Goal: Share content: Share content

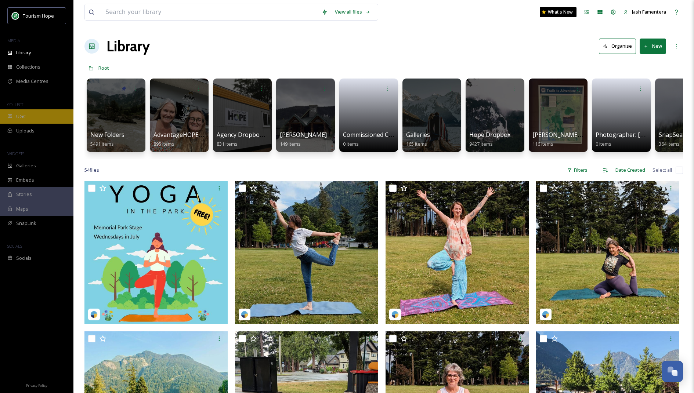
click at [29, 116] on div "UGC" at bounding box center [36, 116] width 73 height 14
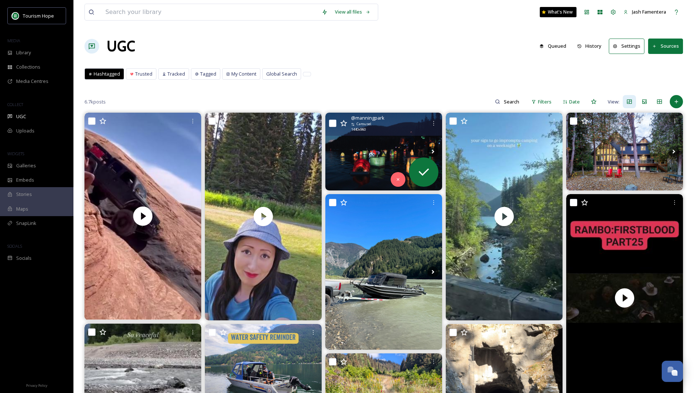
click at [375, 150] on img at bounding box center [383, 152] width 117 height 78
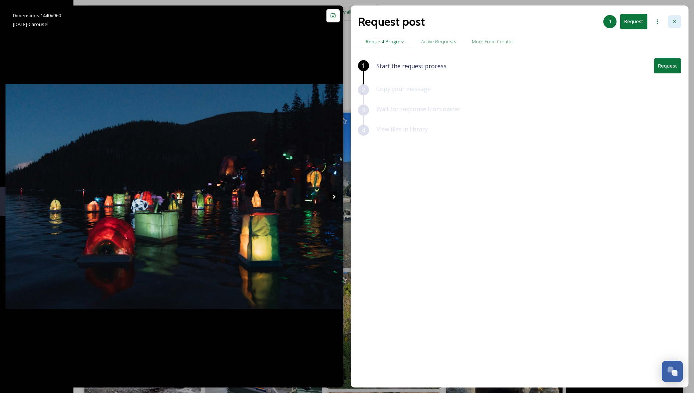
click at [673, 19] on icon at bounding box center [675, 22] width 6 height 6
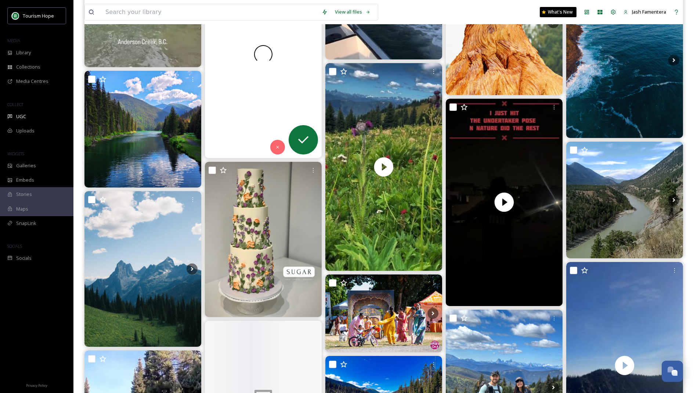
scroll to position [1074, 0]
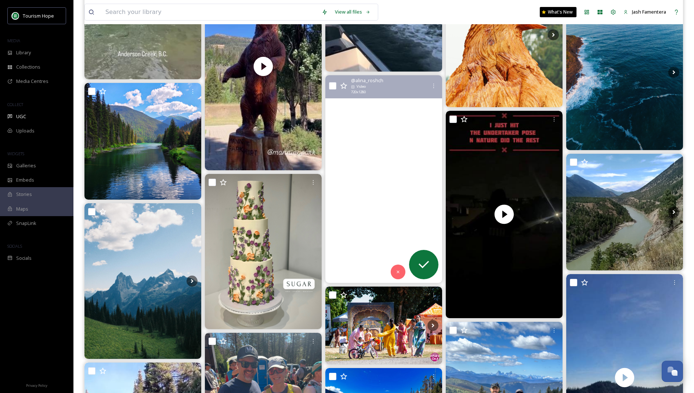
click at [363, 135] on video "Wildflowers in full bloom at gorgeous Manning Park’s BC\a\a#manningpark #backpa…" at bounding box center [383, 179] width 117 height 208
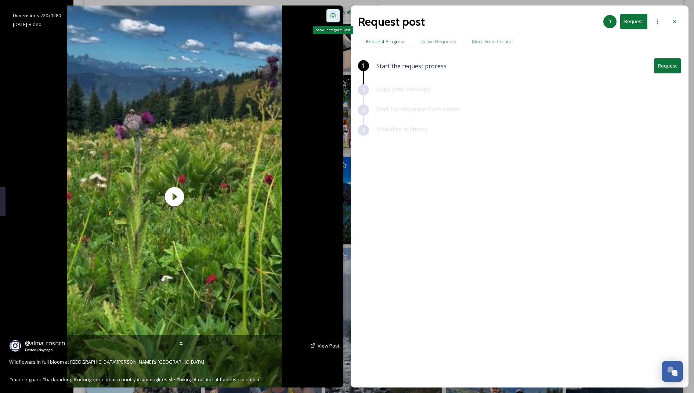
click at [331, 18] on icon at bounding box center [333, 15] width 5 height 5
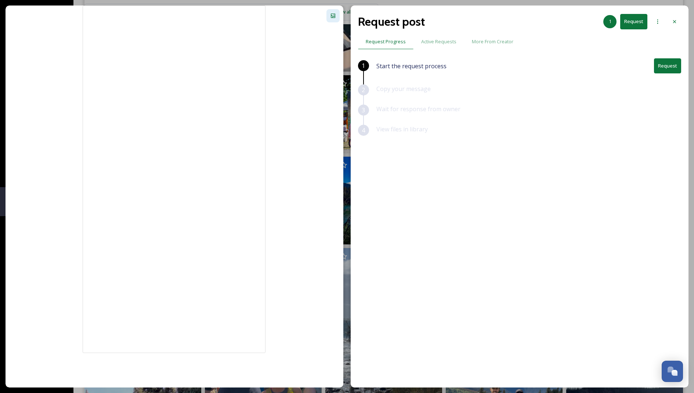
click at [663, 66] on button "Request" at bounding box center [667, 65] width 27 height 15
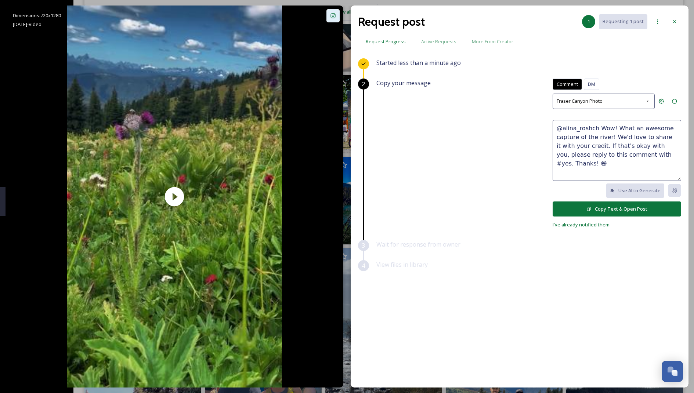
click at [598, 139] on textarea "@alina_roshch Wow! What an awesome capture of the river! We'd love to share it …" at bounding box center [617, 150] width 129 height 61
click at [586, 123] on textarea "@alina_roshch Wow! What an awesome capture of the river! We'd love to share it …" at bounding box center [617, 150] width 129 height 61
click at [612, 129] on textarea "@alina_roshch Wow! What an awesome capture of the river! We'd love to share it …" at bounding box center [617, 150] width 129 height 61
click at [617, 141] on textarea "@alina_roshch Wow! What an awesome capture of the river! We'd love to share it …" at bounding box center [617, 150] width 129 height 61
drag, startPoint x: 599, startPoint y: 127, endPoint x: 610, endPoint y: 133, distance: 12.5
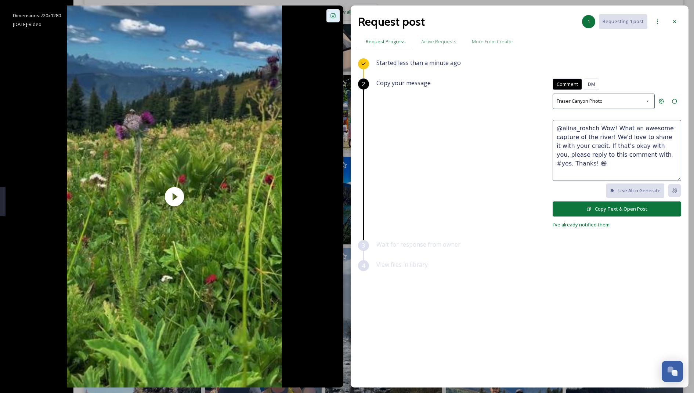
click at [610, 133] on textarea "@alina_roshch Wow! What an awesome capture of the river! We'd love to share it …" at bounding box center [617, 150] width 129 height 61
drag, startPoint x: 634, startPoint y: 126, endPoint x: 621, endPoint y: 137, distance: 18.0
click at [621, 137] on textarea "@alina_roshch Beautiful!! 😍 We'd love to share it with your credit. If that's o…" at bounding box center [617, 150] width 129 height 61
type textarea "@alina_roshch Beautiful!! 😍 Can we share this with your credit? If that's okay …"
click at [623, 213] on button "Copy Text & Open Post" at bounding box center [617, 209] width 129 height 15
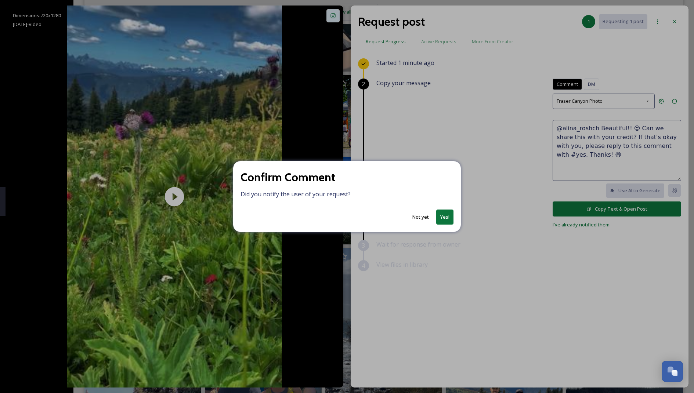
click at [446, 216] on button "Yes!" at bounding box center [444, 217] width 17 height 15
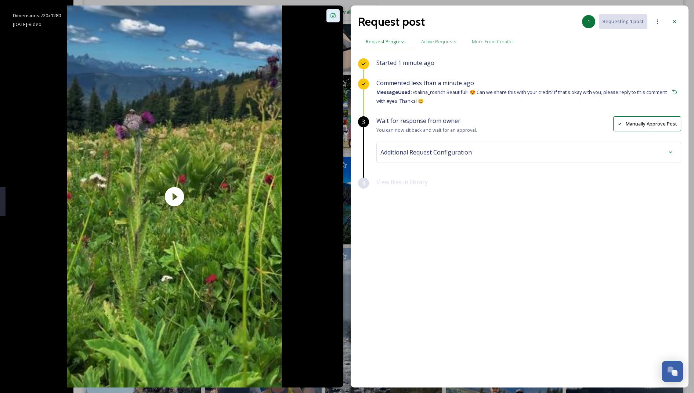
click at [520, 159] on div "Additional Request Configuration" at bounding box center [528, 152] width 305 height 21
click at [485, 151] on div "Additional Request Configuration" at bounding box center [529, 152] width 297 height 13
click at [435, 203] on div "No tags" at bounding box center [528, 211] width 293 height 17
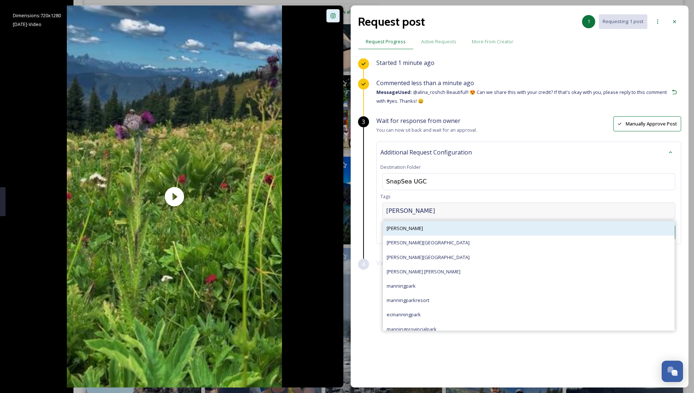
type input "[PERSON_NAME]"
click at [389, 221] on div "[PERSON_NAME]" at bounding box center [529, 228] width 292 height 14
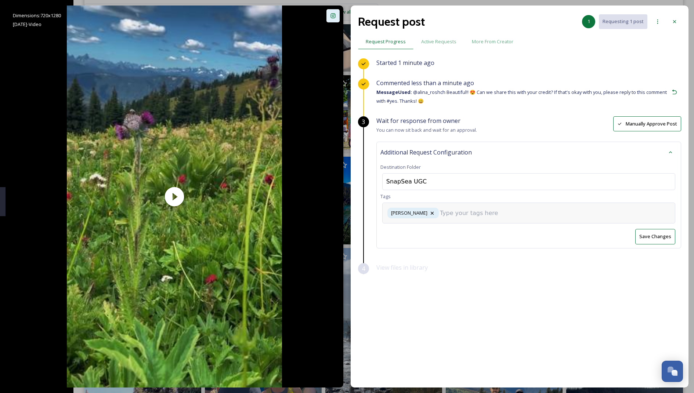
click at [440, 216] on input at bounding box center [476, 213] width 73 height 9
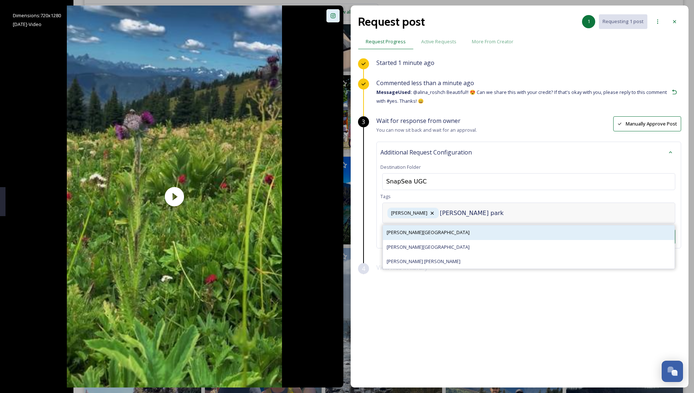
type input "[PERSON_NAME] park"
click at [441, 230] on div "[PERSON_NAME][GEOGRAPHIC_DATA]" at bounding box center [529, 233] width 292 height 14
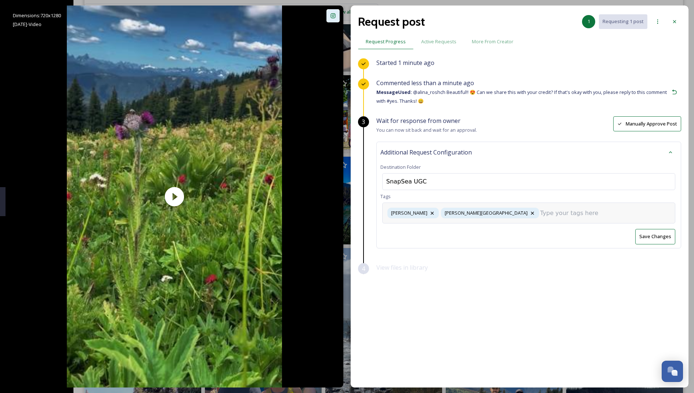
click at [540, 215] on input at bounding box center [576, 213] width 73 height 9
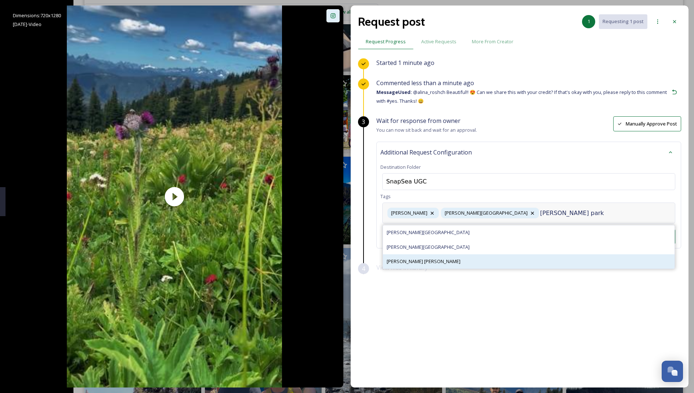
type input "[PERSON_NAME] park"
click at [447, 255] on div "[PERSON_NAME] [PERSON_NAME]" at bounding box center [529, 262] width 292 height 14
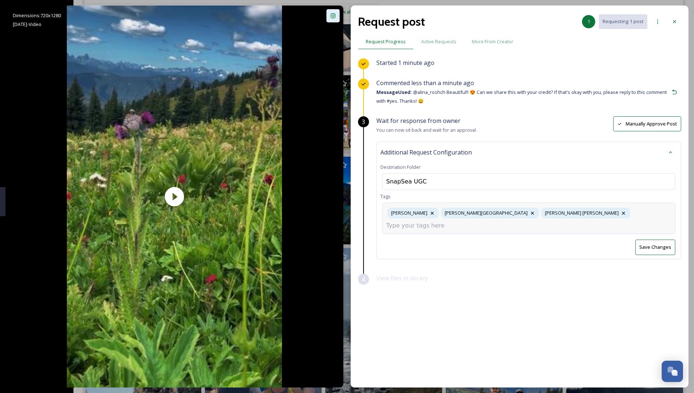
click at [460, 221] on input at bounding box center [422, 225] width 73 height 9
type input "j"
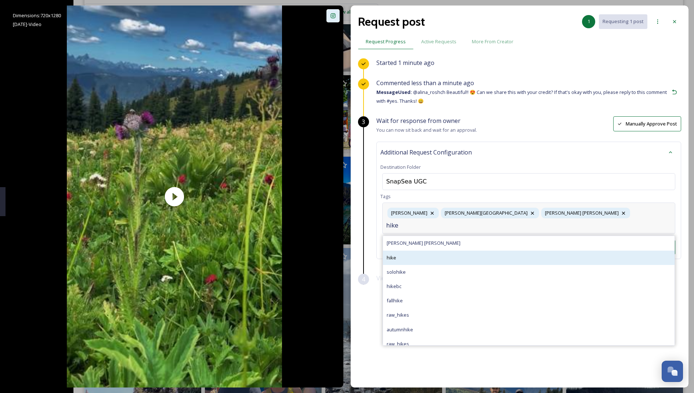
type input "hike"
click at [432, 251] on div "hike" at bounding box center [529, 258] width 292 height 14
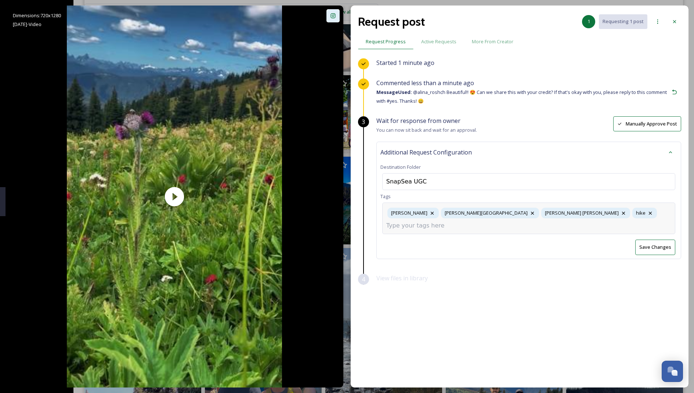
click at [460, 221] on input at bounding box center [422, 225] width 73 height 9
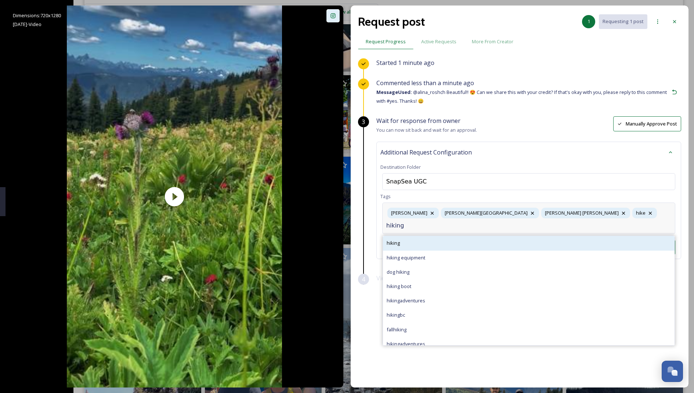
type input "hiking"
click at [432, 236] on div "hiking" at bounding box center [529, 243] width 292 height 14
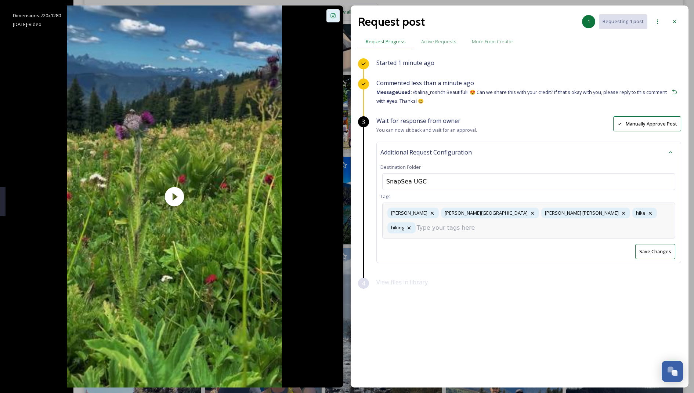
click at [490, 224] on input at bounding box center [453, 228] width 73 height 9
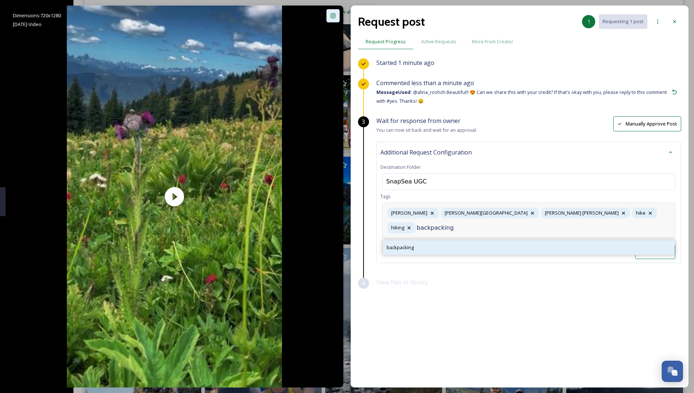
type input "backpacking"
click at [434, 241] on div "backpacking" at bounding box center [529, 248] width 292 height 14
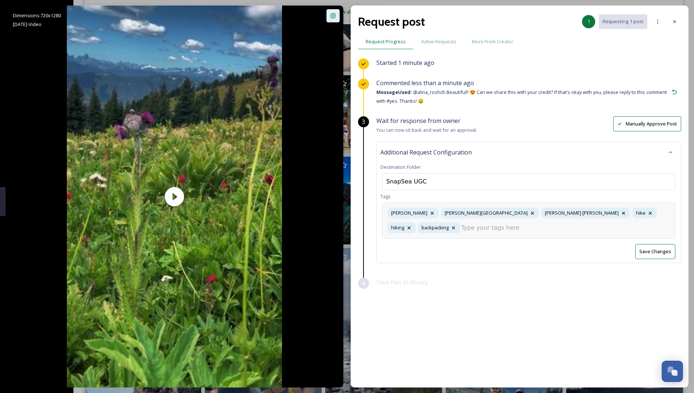
click at [651, 247] on div "Wait for response from owner You can now sit back and wait for an approval. Man…" at bounding box center [528, 197] width 305 height 162
click at [656, 244] on button "Save Changes" at bounding box center [655, 251] width 40 height 15
click at [679, 21] on div at bounding box center [674, 21] width 13 height 13
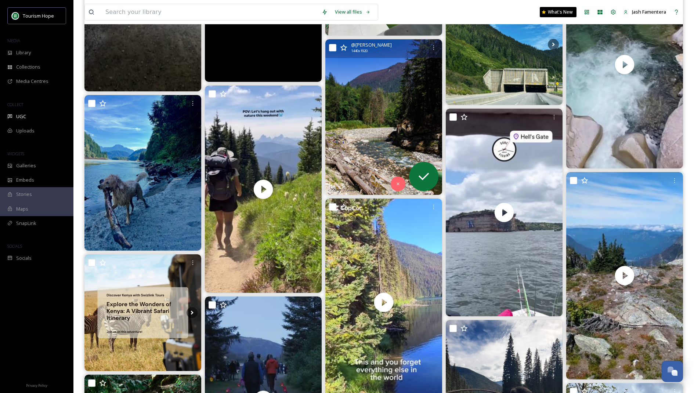
scroll to position [1902, 0]
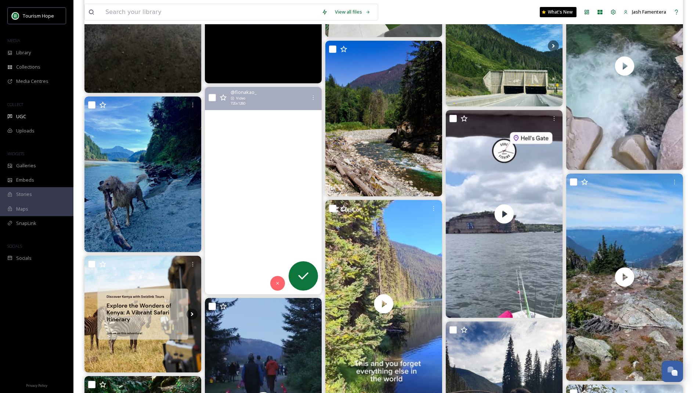
click at [250, 164] on video "Went outside for some fresh air, saw some butterflies, some wild flowers, and l…" at bounding box center [263, 191] width 117 height 208
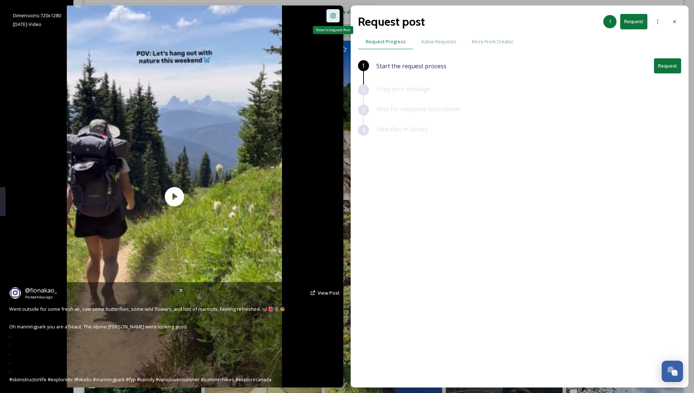
click at [334, 16] on icon at bounding box center [333, 15] width 5 height 5
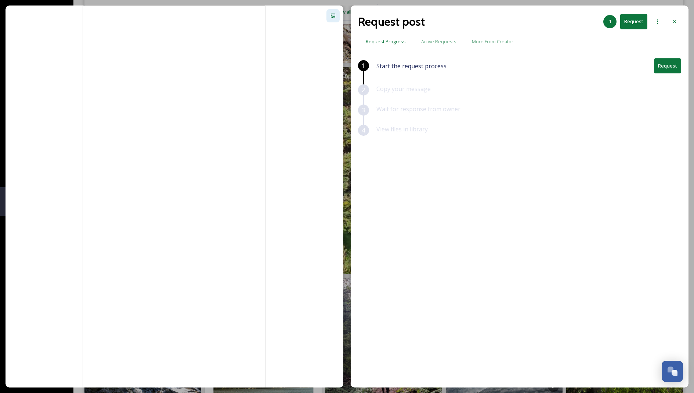
scroll to position [2031, 0]
click at [671, 18] on div at bounding box center [674, 21] width 13 height 13
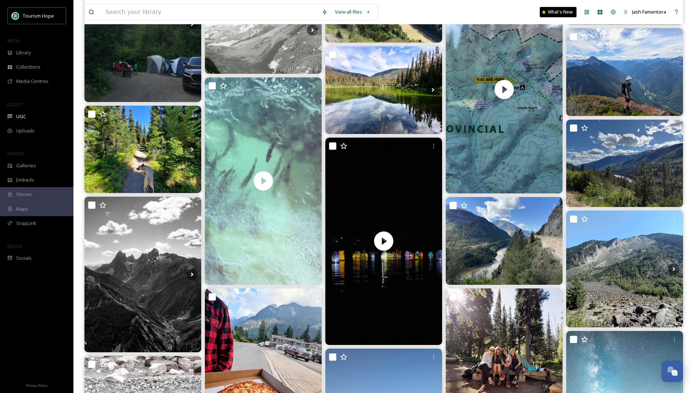
scroll to position [579, 0]
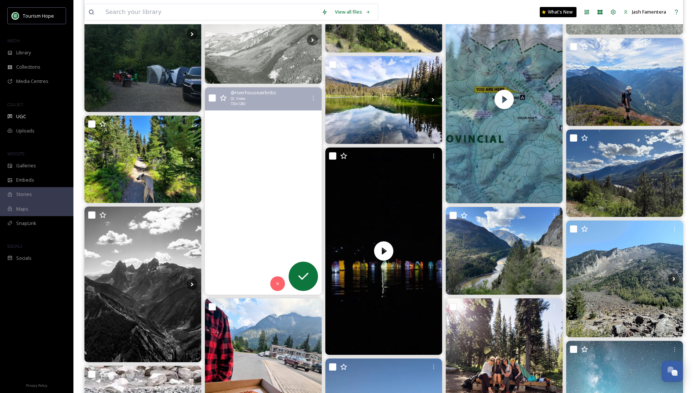
click at [270, 217] on video "When you are swimming upstream into the rapids……just keep swimming! 😁 \a\a#expl…" at bounding box center [263, 191] width 117 height 208
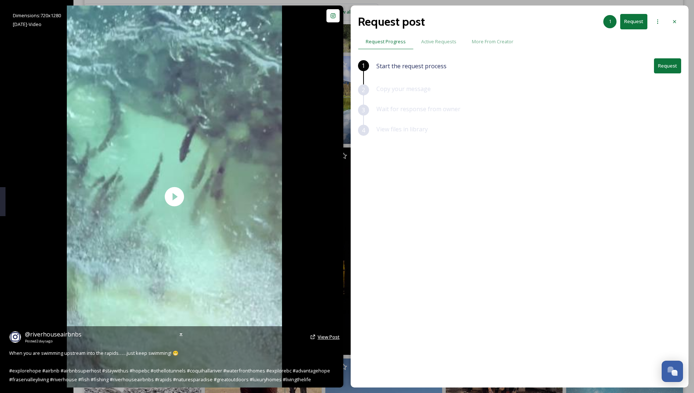
click at [326, 336] on span "View Post" at bounding box center [329, 337] width 22 height 7
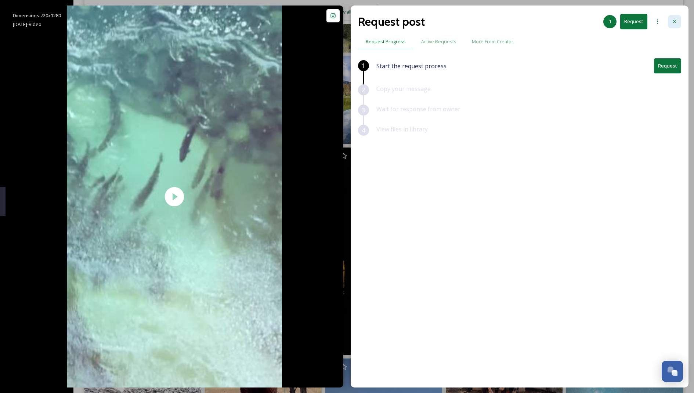
click at [671, 22] on div at bounding box center [674, 21] width 13 height 13
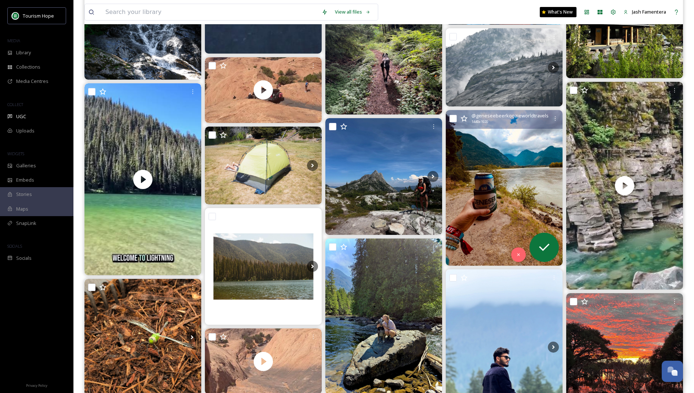
scroll to position [2355, 0]
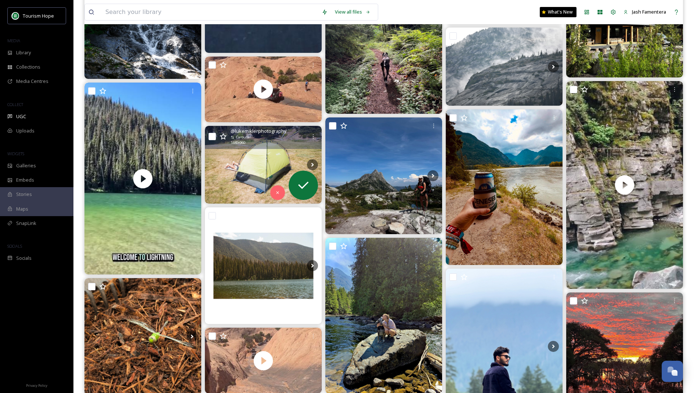
click at [240, 184] on img at bounding box center [263, 165] width 117 height 78
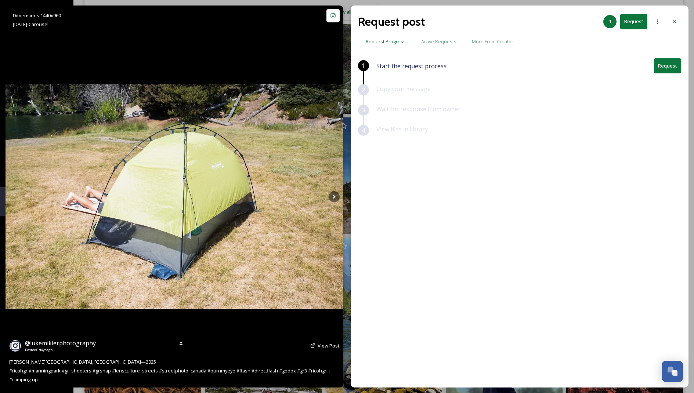
click at [323, 345] on span "View Post" at bounding box center [329, 346] width 22 height 7
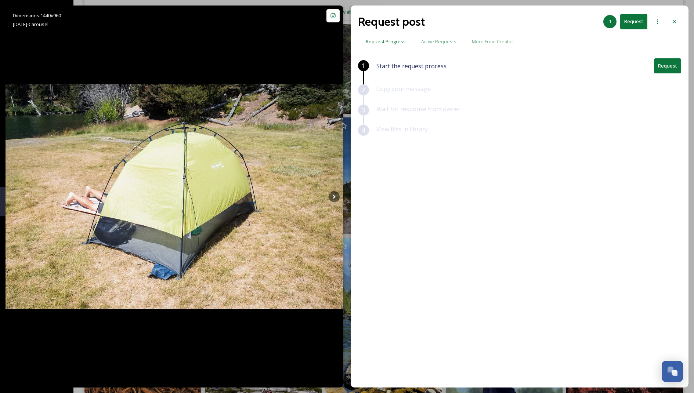
click at [661, 63] on button "Request" at bounding box center [667, 65] width 27 height 15
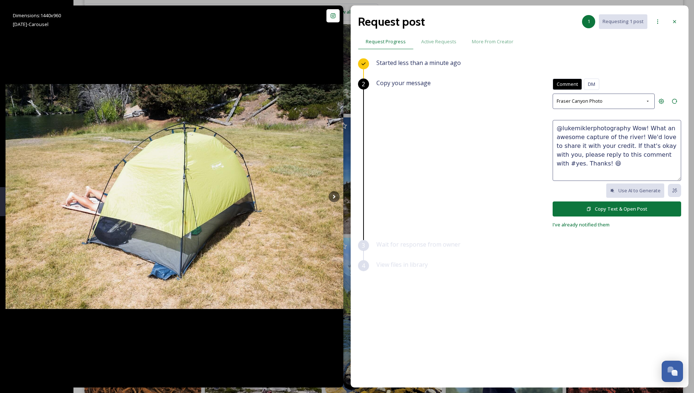
click at [594, 151] on textarea "@lukemiklerphotography Wow! What an awesome capture of the river! We'd love to …" at bounding box center [617, 150] width 129 height 61
drag, startPoint x: 626, startPoint y: 128, endPoint x: 638, endPoint y: 135, distance: 14.3
click at [638, 135] on textarea "@lukemiklerphotography Wow! What an awesome capture of the river! We'd love to …" at bounding box center [617, 150] width 129 height 61
drag, startPoint x: 580, startPoint y: 136, endPoint x: 677, endPoint y: 134, distance: 96.6
click at [677, 134] on textarea "@lukemiklerphotography We love these photos! We'd love to share it with your cr…" at bounding box center [617, 150] width 129 height 61
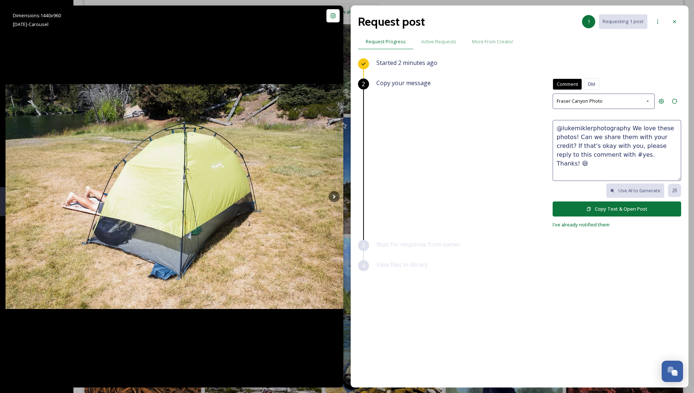
click at [579, 137] on textarea "@lukemiklerphotography We love these photos! Can we share them with your credit…" at bounding box center [617, 150] width 129 height 61
type textarea "@lukemiklerphotography We love these photos! 😍 Can we share them with your cred…"
click at [576, 206] on button "Copy Text & Open Post" at bounding box center [617, 209] width 129 height 15
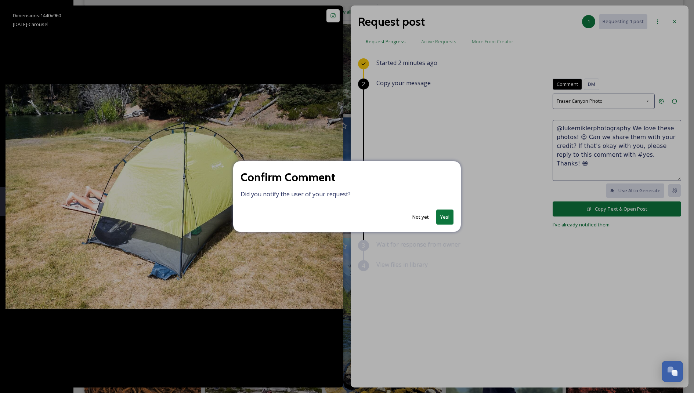
click at [442, 209] on div "Confirm Comment Did you notify the user of your request? Not yet Yes!" at bounding box center [347, 196] width 228 height 71
click at [446, 214] on button "Yes!" at bounding box center [444, 217] width 17 height 15
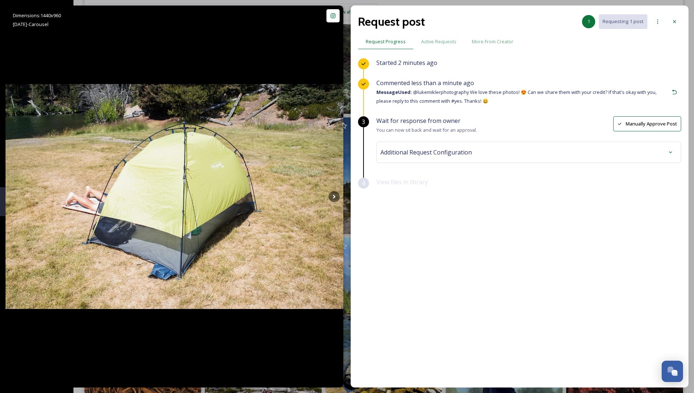
click at [529, 147] on div "Additional Request Configuration" at bounding box center [529, 152] width 297 height 13
click at [485, 220] on div "Additional Request Configuration Destination Folder SnapSea UGC Tags No tags Sa…" at bounding box center [528, 193] width 305 height 102
click at [487, 216] on div "No tags" at bounding box center [528, 211] width 293 height 17
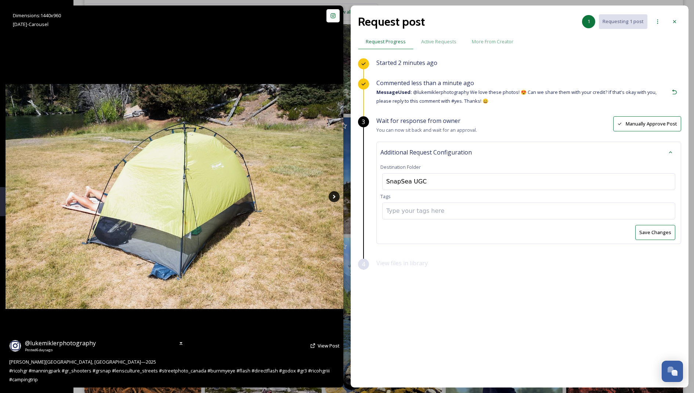
click at [336, 199] on icon at bounding box center [334, 196] width 11 height 11
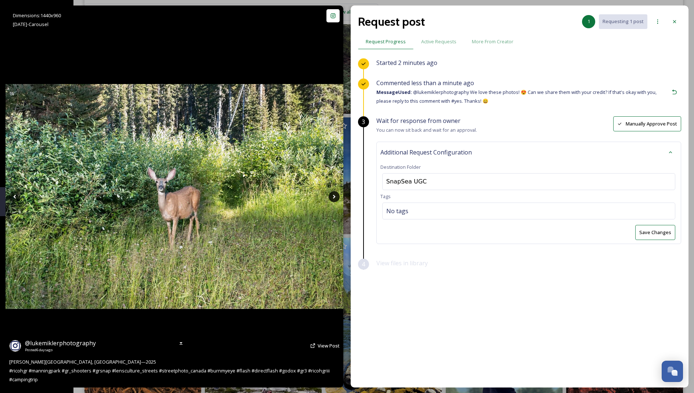
click at [334, 197] on icon at bounding box center [334, 196] width 11 height 11
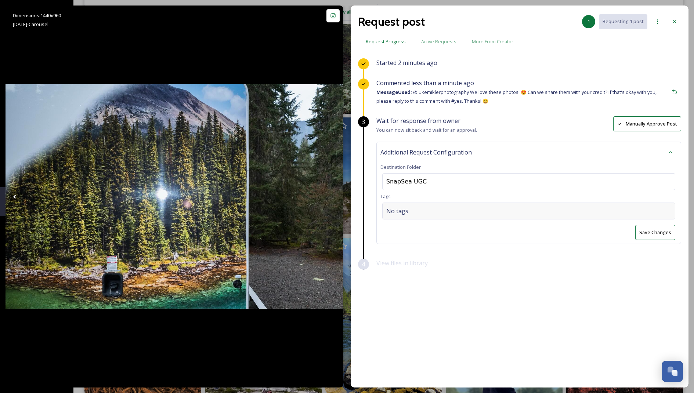
click at [455, 209] on div "No tags" at bounding box center [528, 211] width 293 height 17
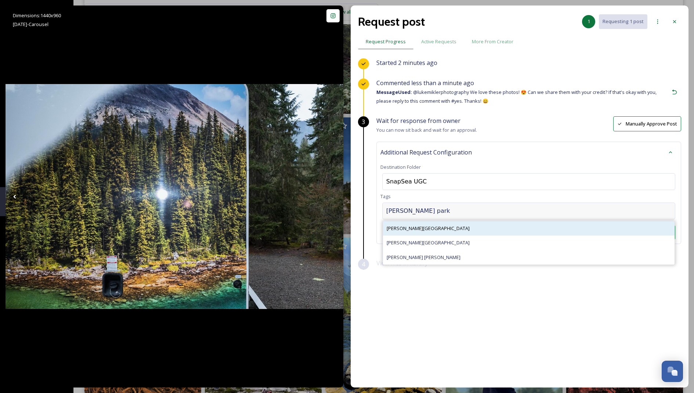
type input "[PERSON_NAME] park"
click at [444, 231] on div "[PERSON_NAME][GEOGRAPHIC_DATA]" at bounding box center [529, 228] width 292 height 14
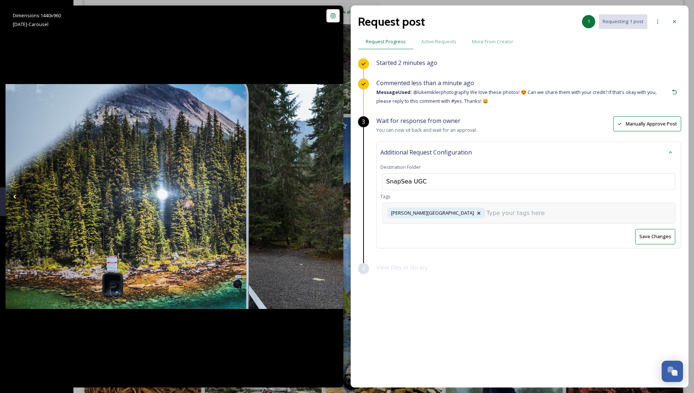
click at [461, 217] on div "[PERSON_NAME][GEOGRAPHIC_DATA]" at bounding box center [528, 213] width 293 height 21
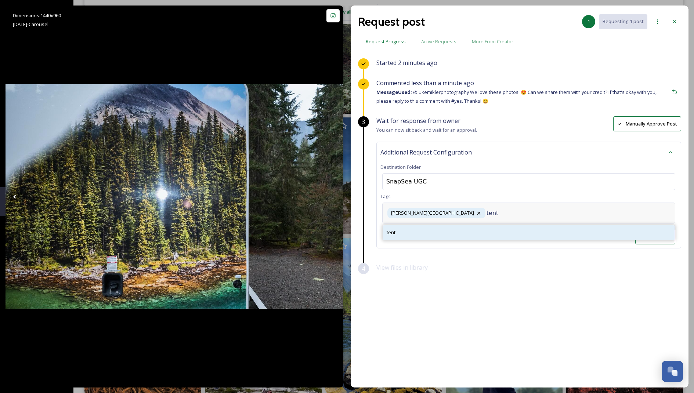
type input "tent"
click at [426, 235] on div "tent" at bounding box center [529, 233] width 292 height 14
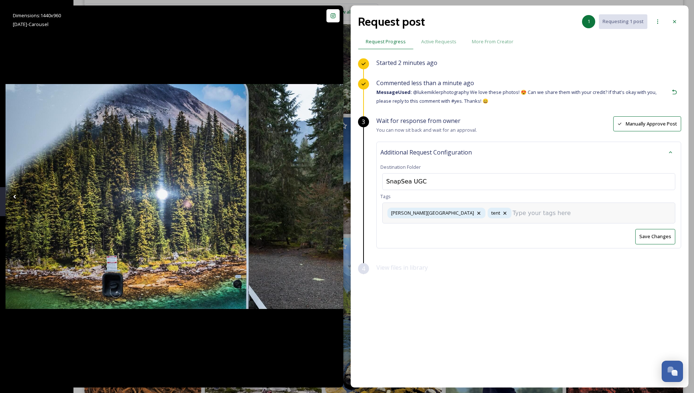
click at [513, 215] on input at bounding box center [549, 213] width 73 height 9
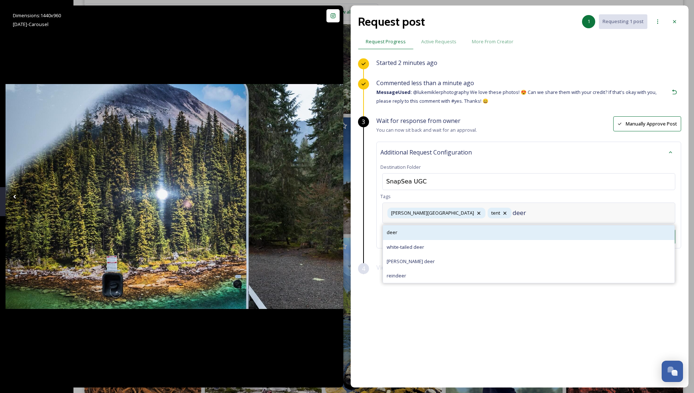
type input "deer"
click at [449, 232] on div "deer" at bounding box center [529, 233] width 292 height 14
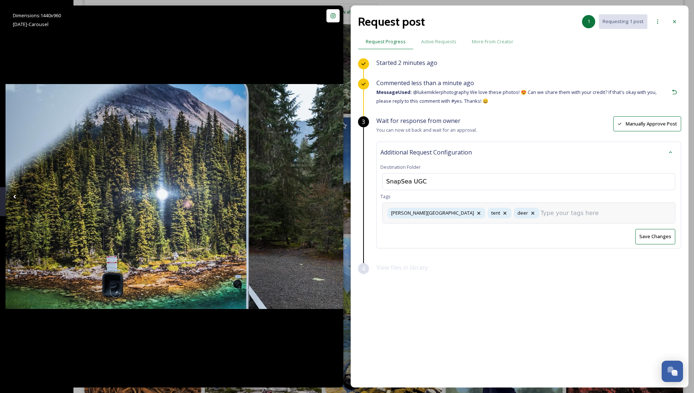
click at [519, 206] on div "[PERSON_NAME][GEOGRAPHIC_DATA] tent deer" at bounding box center [528, 213] width 293 height 21
click at [541, 215] on input at bounding box center [577, 213] width 73 height 9
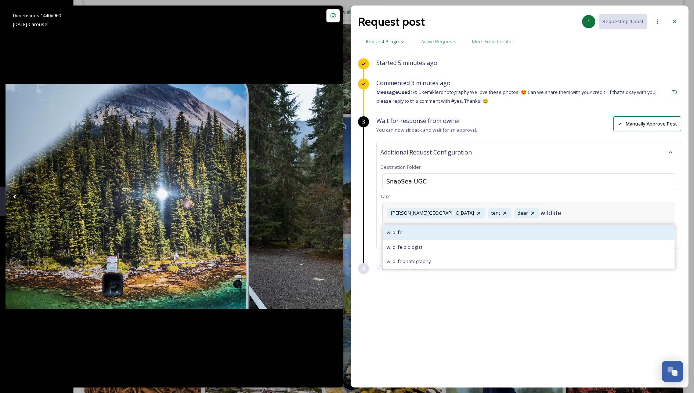
type input "wildlife"
click at [402, 227] on div "wildlife" at bounding box center [529, 233] width 292 height 14
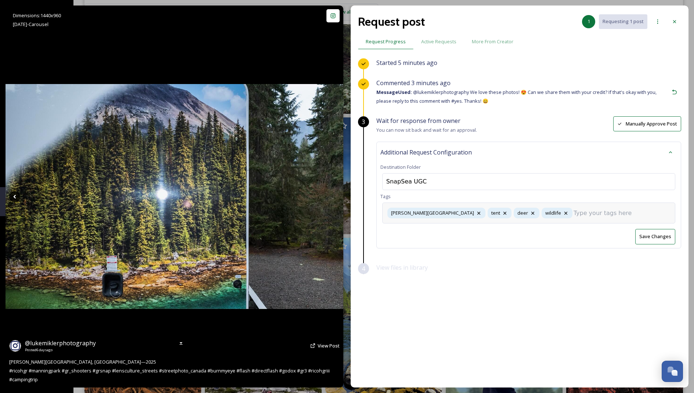
click at [18, 192] on icon at bounding box center [14, 196] width 11 height 11
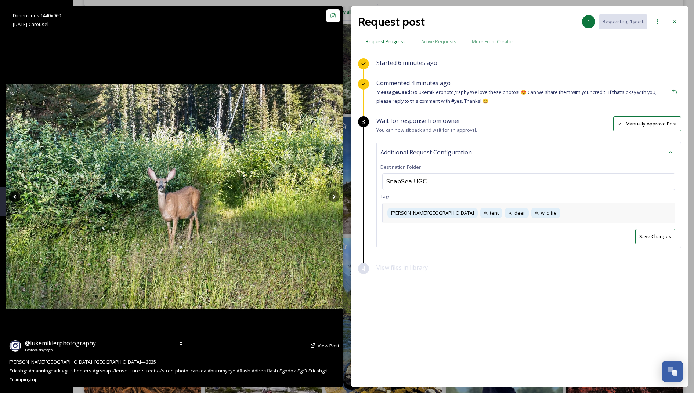
click at [18, 198] on icon at bounding box center [14, 196] width 11 height 11
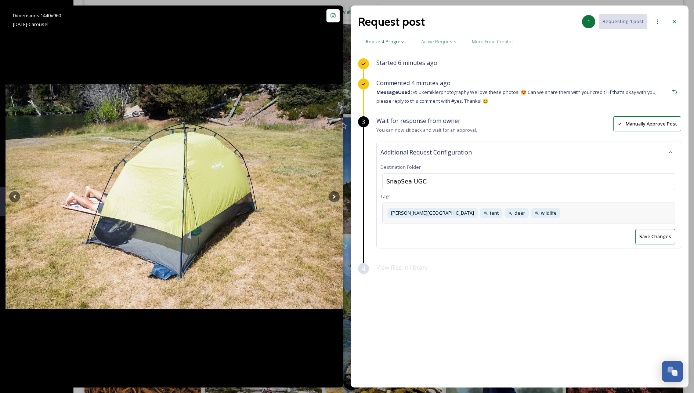
click at [650, 235] on button "Save Changes" at bounding box center [655, 236] width 40 height 15
click at [677, 21] on icon at bounding box center [675, 22] width 6 height 6
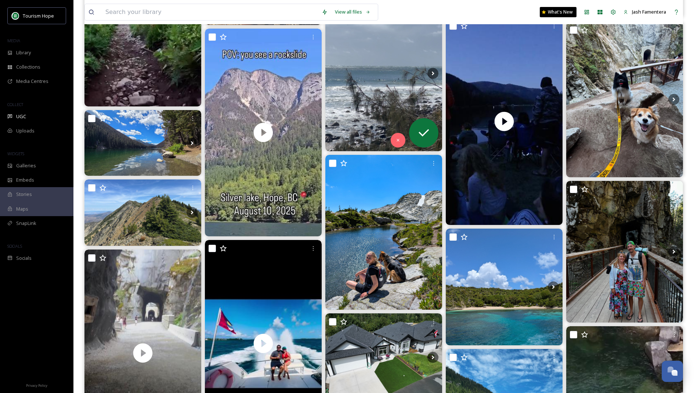
scroll to position [1543, 0]
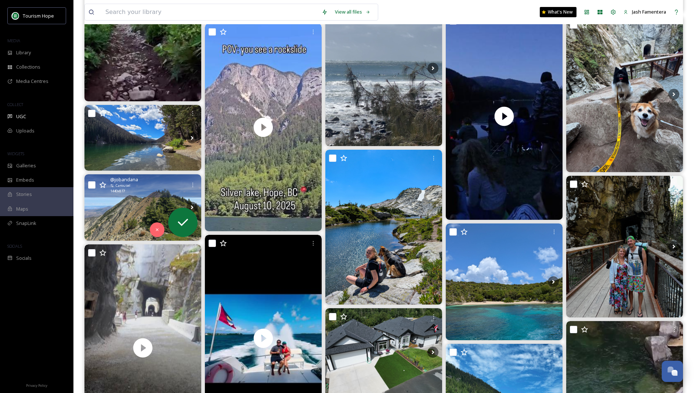
click at [119, 212] on img at bounding box center [142, 207] width 117 height 66
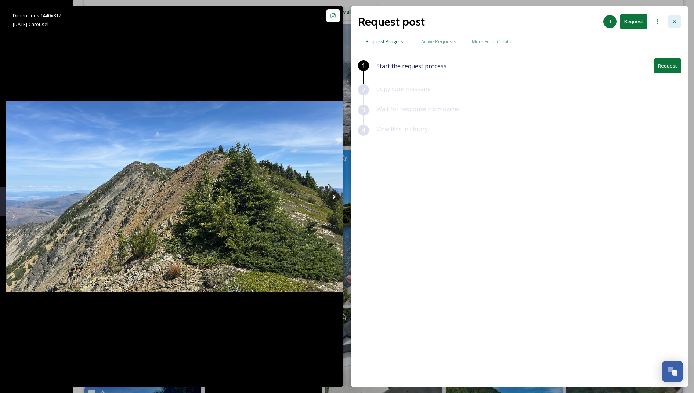
click at [671, 25] on div at bounding box center [674, 21] width 13 height 13
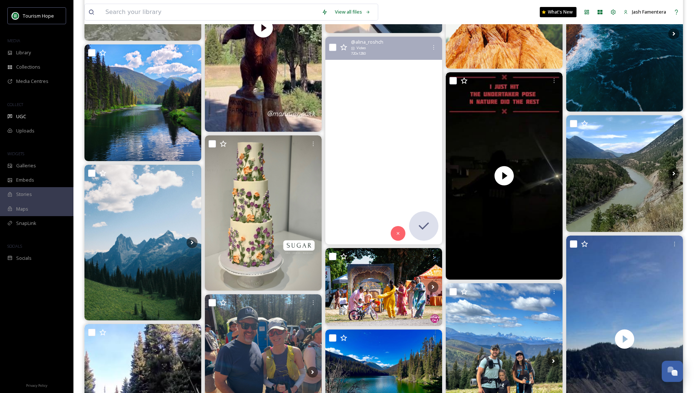
scroll to position [1100, 0]
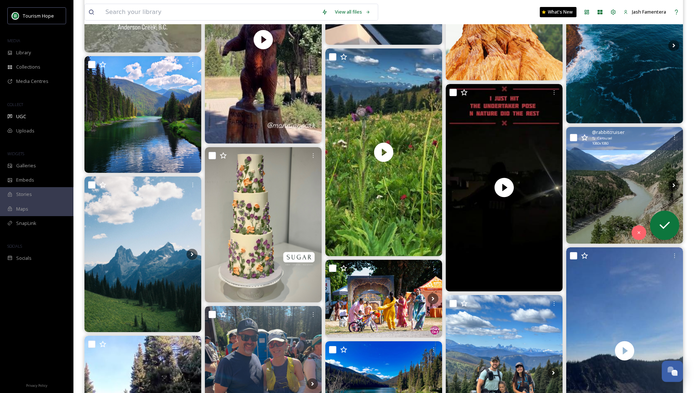
click at [590, 154] on img at bounding box center [624, 185] width 117 height 117
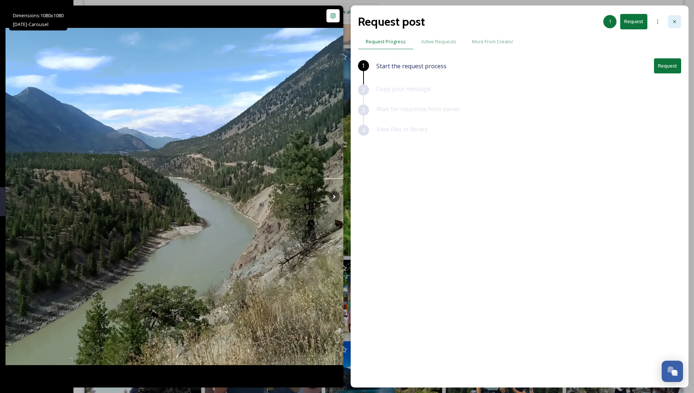
click at [674, 21] on icon at bounding box center [675, 22] width 6 height 6
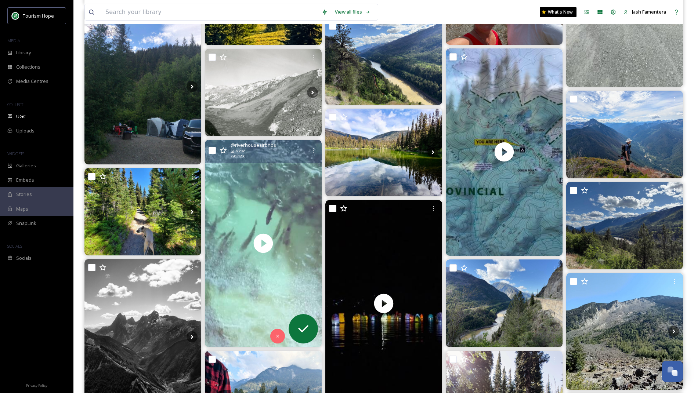
scroll to position [529, 0]
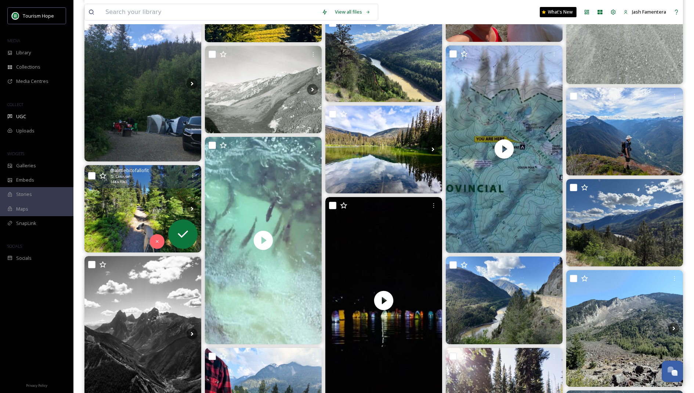
click at [169, 194] on img at bounding box center [142, 209] width 117 height 88
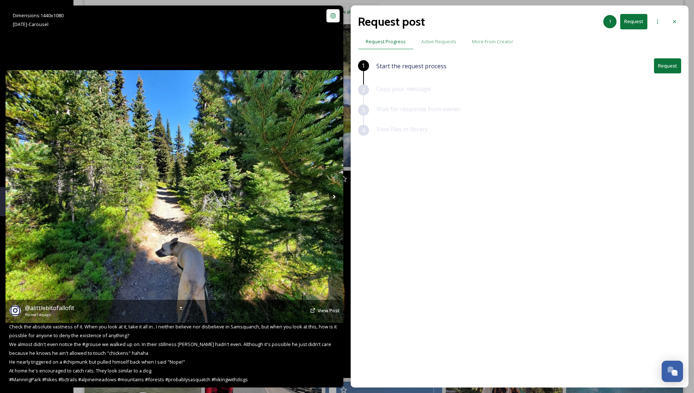
scroll to position [561, 0]
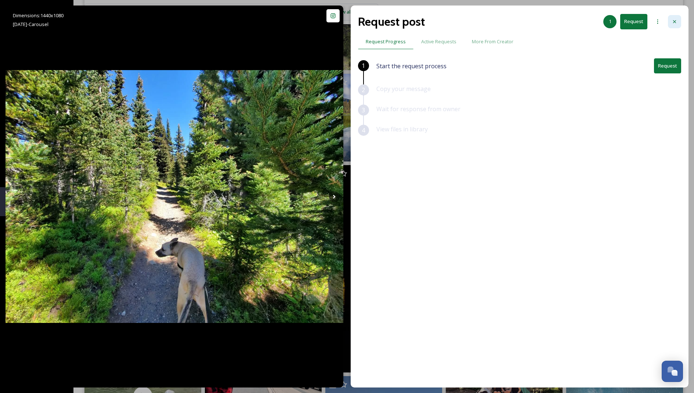
click at [678, 24] on div at bounding box center [674, 21] width 13 height 13
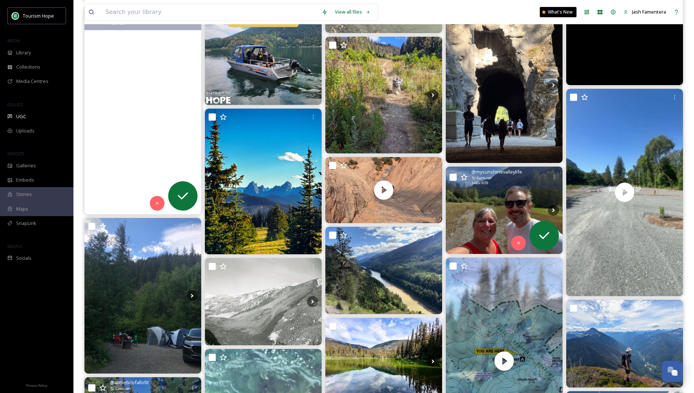
scroll to position [314, 0]
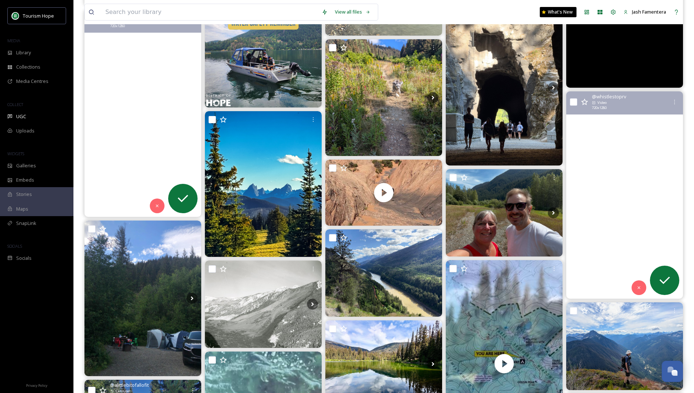
click at [609, 162] on video "Ever wonder what a perfect day looks like at Whistle Stop RV and Tent Park? ☀️\…" at bounding box center [624, 195] width 117 height 208
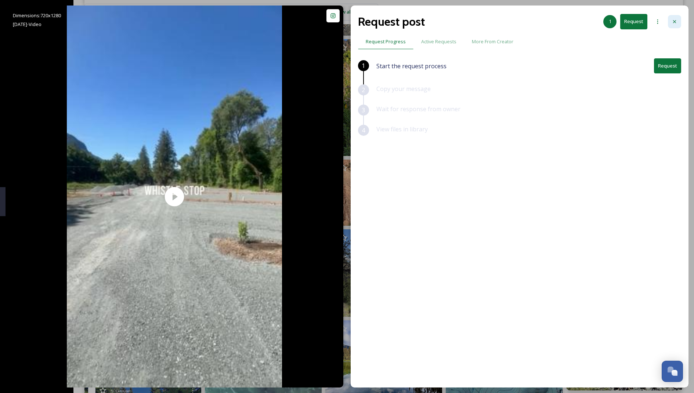
click at [674, 25] on div at bounding box center [674, 21] width 13 height 13
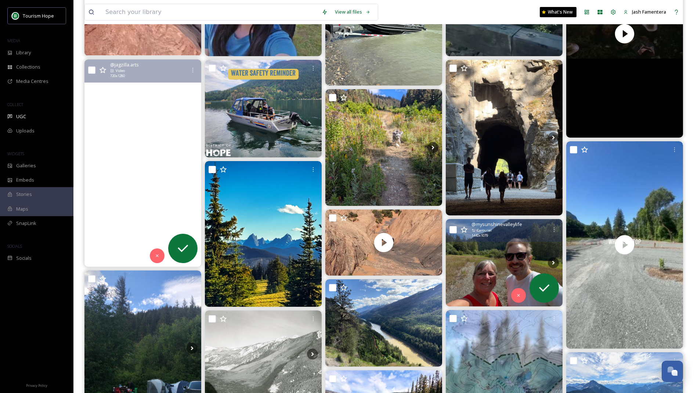
scroll to position [262, 0]
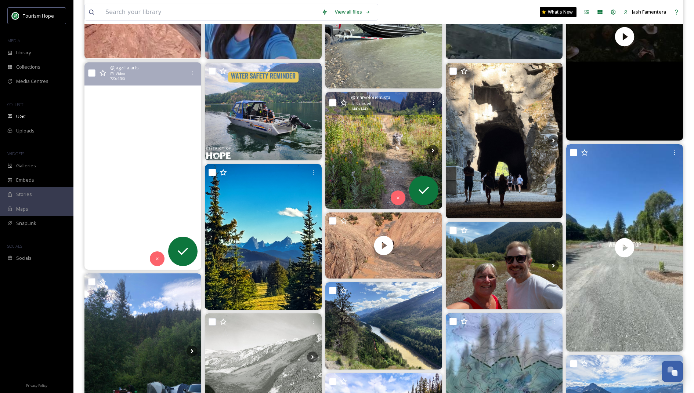
click at [391, 150] on img at bounding box center [383, 150] width 117 height 117
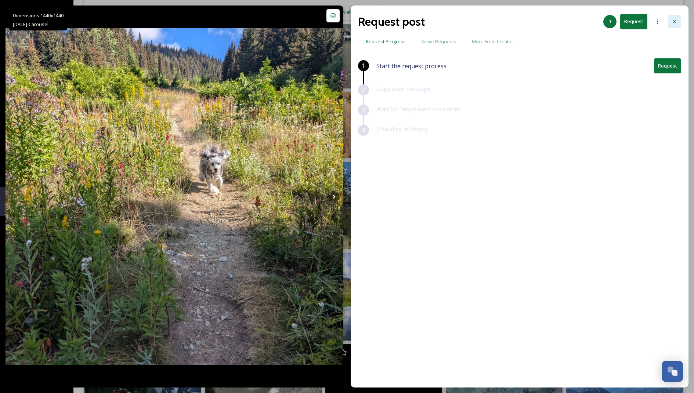
click at [674, 22] on icon at bounding box center [675, 22] width 6 height 6
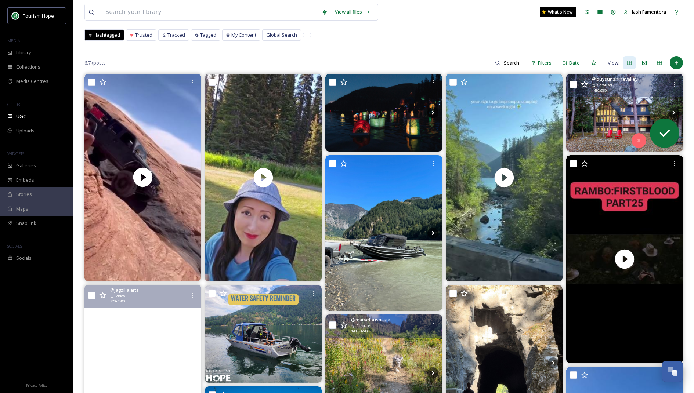
scroll to position [44, 0]
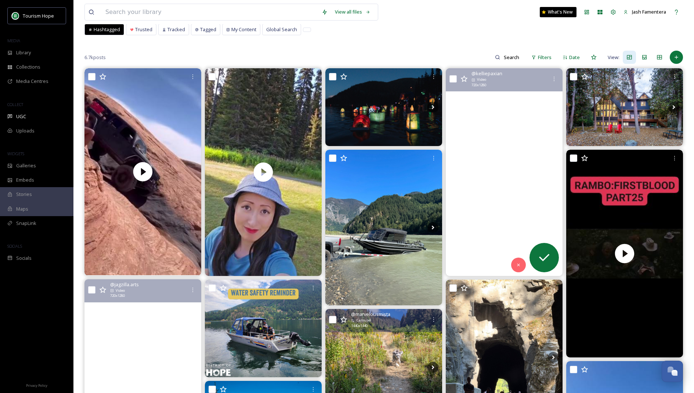
click at [489, 101] on video "this just in: camping doesn’t have to be a big ordeal! 🏕️\a\ai saw free, first-…" at bounding box center [504, 172] width 117 height 208
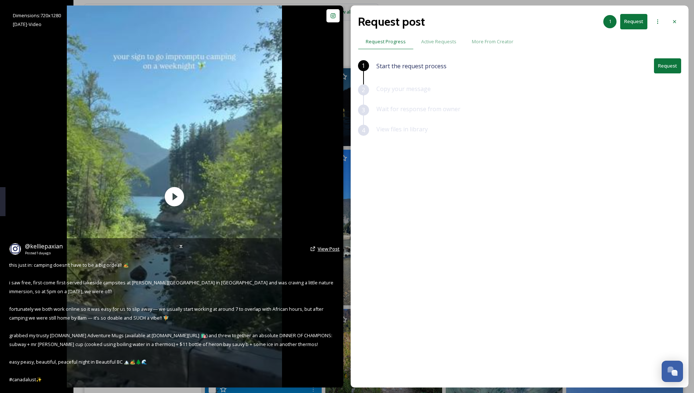
click at [326, 251] on span "View Post" at bounding box center [329, 249] width 22 height 7
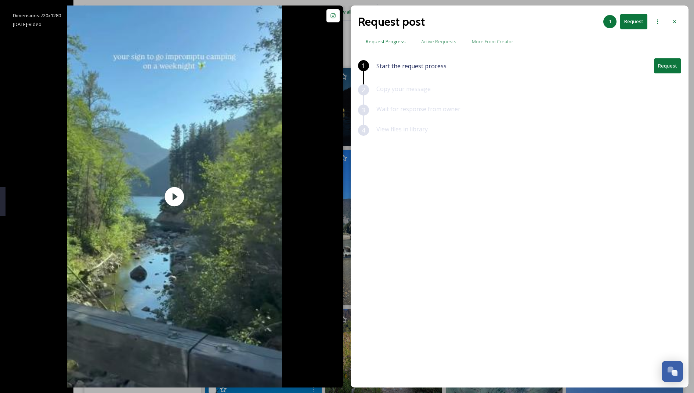
click at [666, 66] on button "Request" at bounding box center [667, 65] width 27 height 15
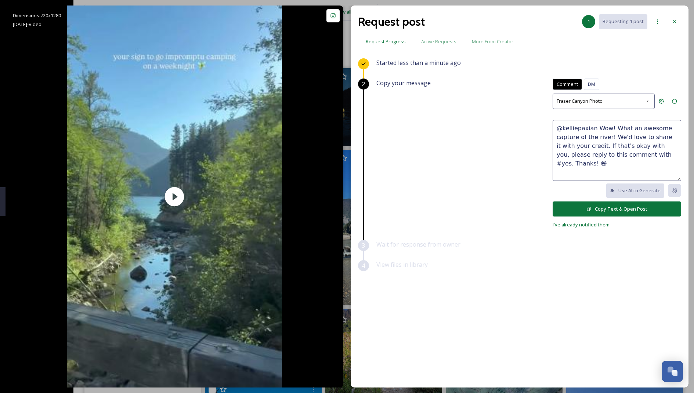
click at [576, 137] on textarea "@kelliepaxian Wow! What an awesome capture of the river! We'd love to share it …" at bounding box center [617, 150] width 129 height 61
click at [593, 127] on textarea "@kelliepaxian Wow! What an awesome capture of the river! We'd love to share it …" at bounding box center [617, 150] width 129 height 61
drag, startPoint x: 595, startPoint y: 126, endPoint x: 608, endPoint y: 135, distance: 15.7
click at [608, 135] on textarea "@kelliepaxian Wow! What an awesome capture of the river! We'd love to share it …" at bounding box center [617, 150] width 129 height 61
drag, startPoint x: 573, startPoint y: 136, endPoint x: 655, endPoint y: 126, distance: 82.5
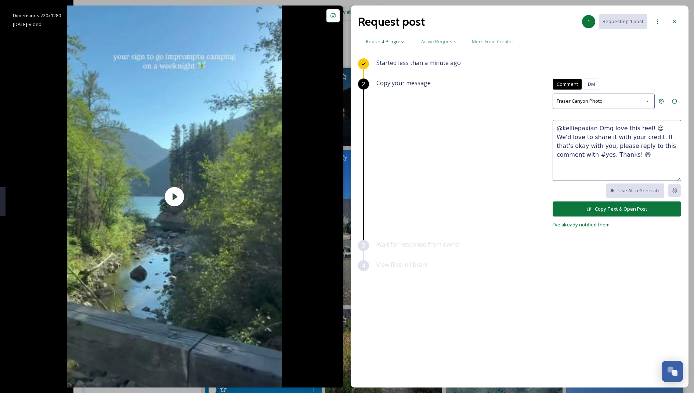
click at [654, 126] on textarea "@kelliepaxian Omg love this reel! 😍 We'd love to share it with your credit. If …" at bounding box center [617, 150] width 129 height 61
drag, startPoint x: 655, startPoint y: 126, endPoint x: 575, endPoint y: 135, distance: 80.2
click at [575, 135] on textarea "@kelliepaxian Omg love this reel! 😍 We'd love to share it with your credit. If …" at bounding box center [617, 150] width 129 height 61
click at [620, 136] on textarea "@kelliepaxian Omg love this reel! 😍 Can we share it with your credit. If that's…" at bounding box center [617, 150] width 129 height 61
type textarea "@kelliepaxian Omg love this reel! 😍 Can we share it with your credit? If that's…"
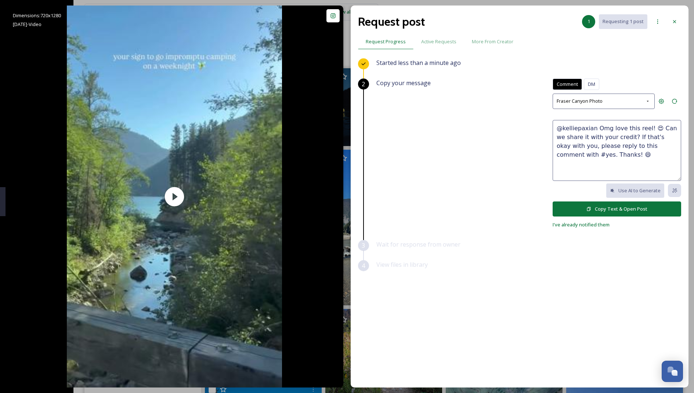
click at [574, 205] on button "Copy Text & Open Post" at bounding box center [617, 209] width 129 height 15
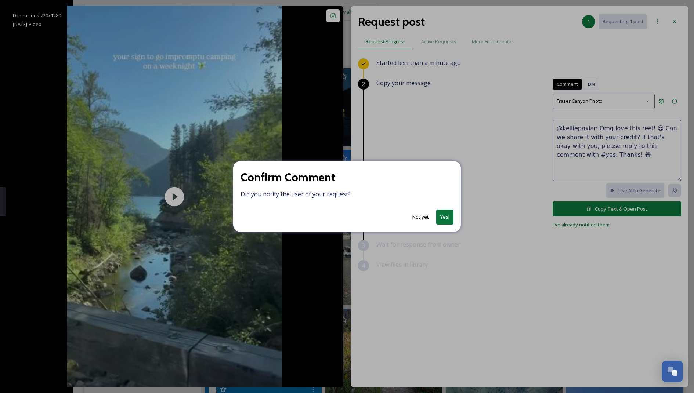
click at [450, 223] on button "Yes!" at bounding box center [444, 217] width 17 height 15
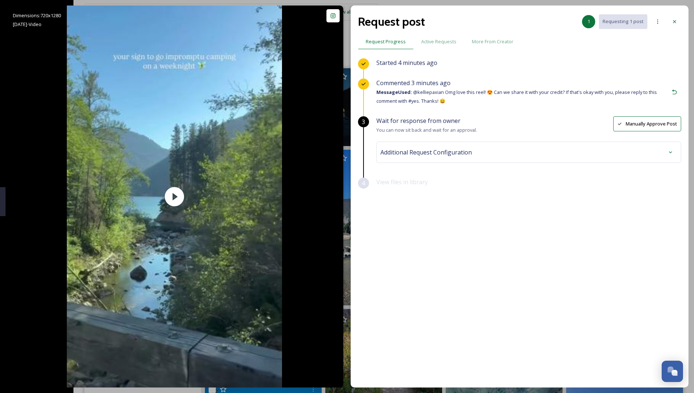
click at [452, 155] on span "Additional Request Configuration" at bounding box center [426, 152] width 91 height 9
click at [436, 209] on div "No tags" at bounding box center [528, 211] width 293 height 17
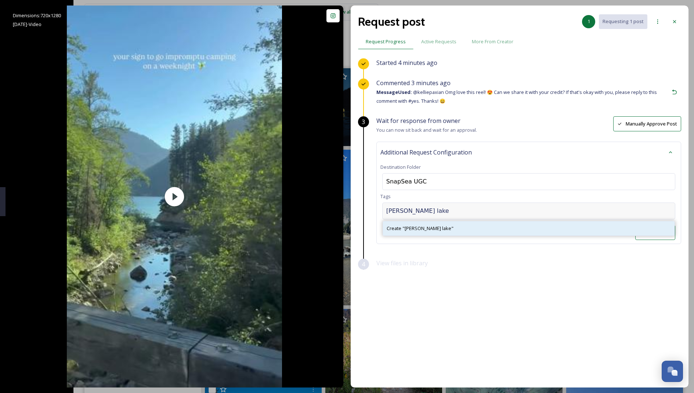
type input "[PERSON_NAME] lake"
click at [545, 225] on div "Create " [PERSON_NAME] lake "" at bounding box center [529, 228] width 292 height 14
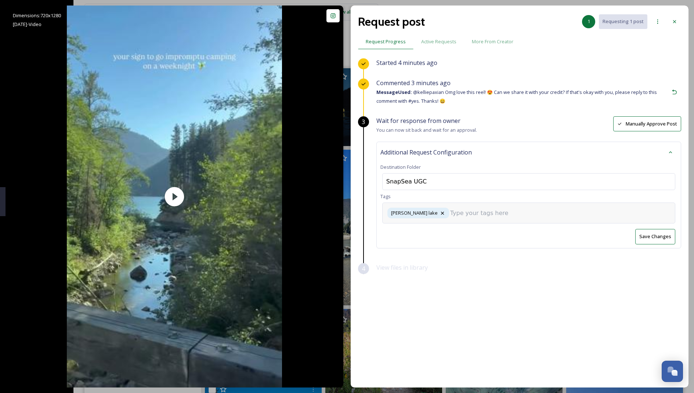
click at [493, 209] on div "[PERSON_NAME] lake" at bounding box center [528, 213] width 293 height 21
click at [450, 213] on input at bounding box center [486, 213] width 73 height 9
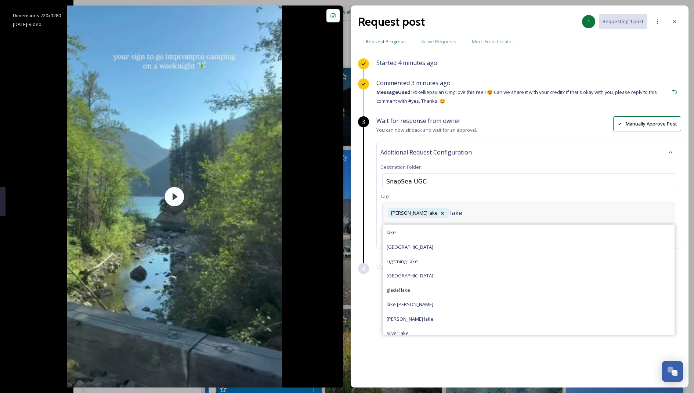
type input "lake"
click at [457, 228] on div "lake" at bounding box center [529, 233] width 292 height 14
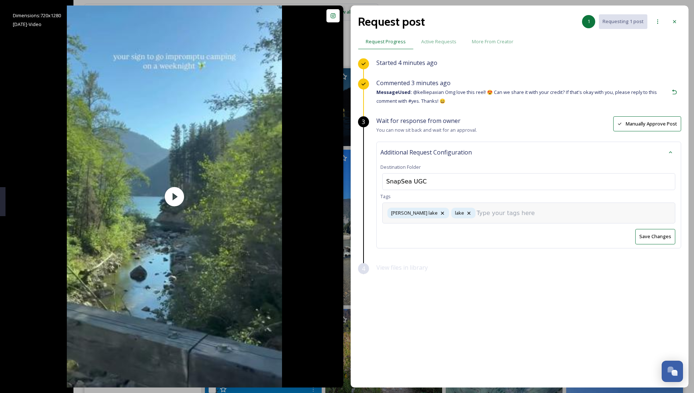
click at [489, 219] on div "[PERSON_NAME][GEOGRAPHIC_DATA]" at bounding box center [528, 213] width 293 height 21
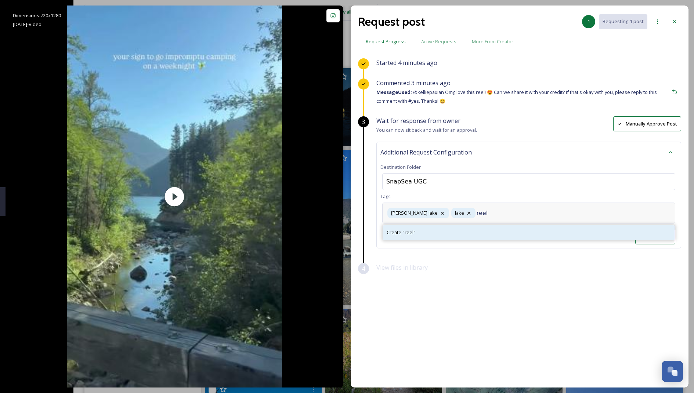
type input "reel"
click at [489, 234] on div "Create " reel "" at bounding box center [529, 233] width 292 height 14
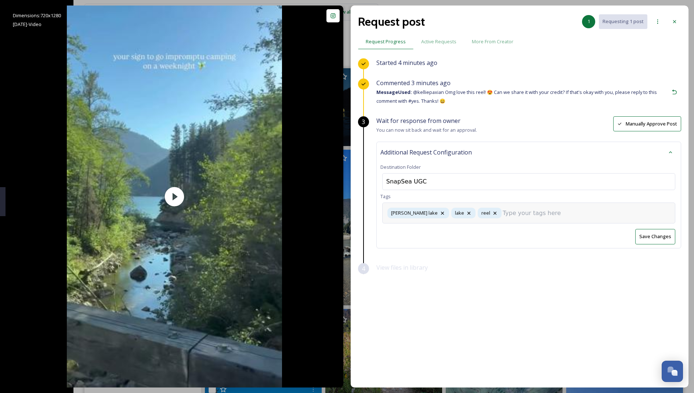
click at [524, 213] on input at bounding box center [539, 213] width 73 height 9
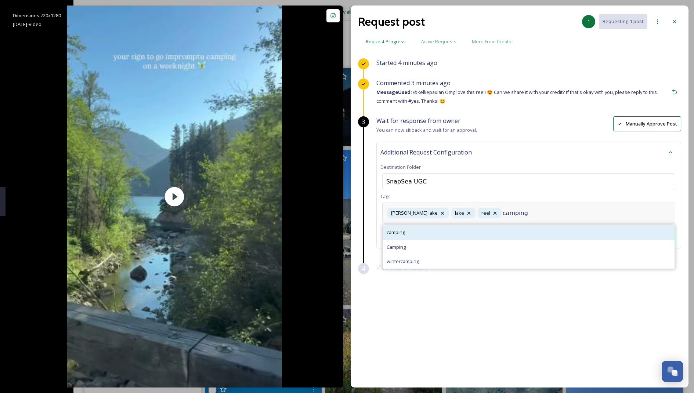
type input "camping"
click at [523, 227] on div "camping" at bounding box center [529, 233] width 292 height 14
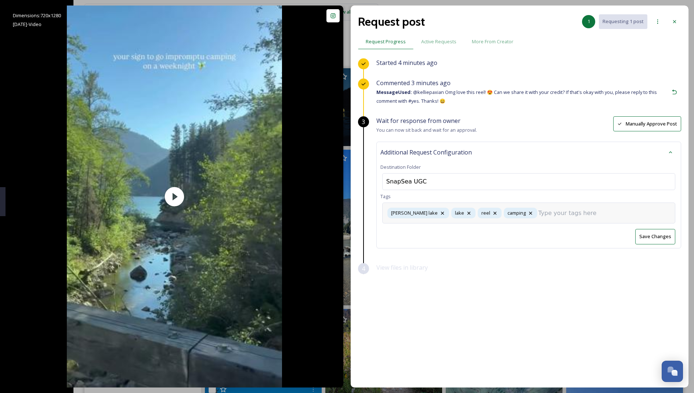
click at [652, 239] on button "Save Changes" at bounding box center [655, 236] width 40 height 15
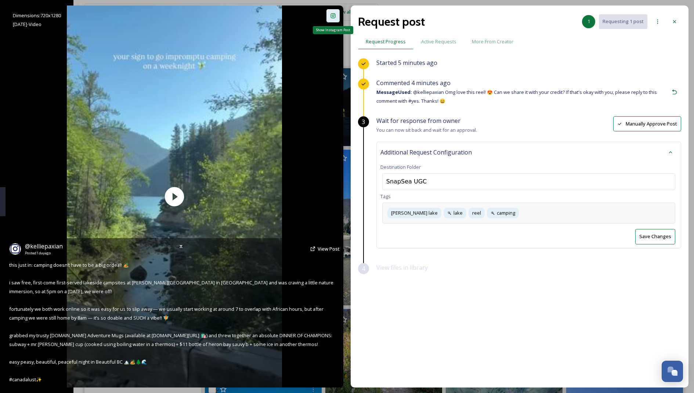
click at [334, 19] on div "Show Instagram Post" at bounding box center [333, 15] width 13 height 13
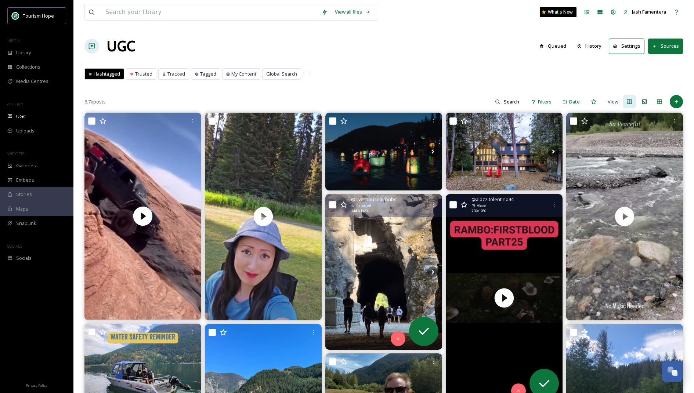
click at [491, 204] on div "Video" at bounding box center [510, 205] width 76 height 5
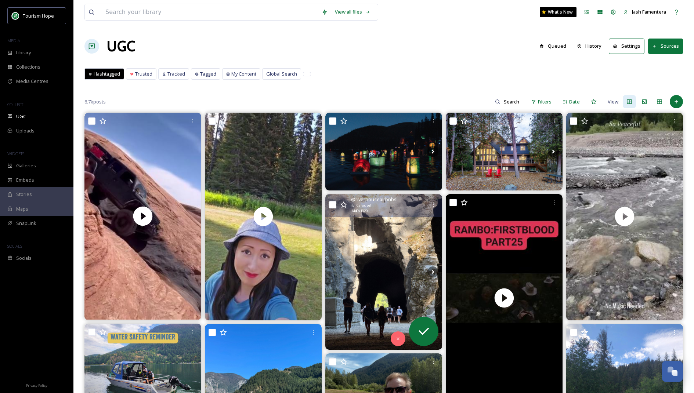
click at [594, 48] on button "History" at bounding box center [590, 46] width 32 height 14
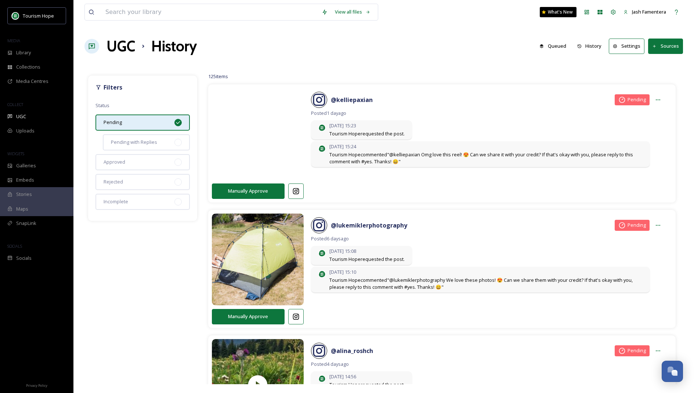
click at [285, 145] on video at bounding box center [257, 134] width 97 height 116
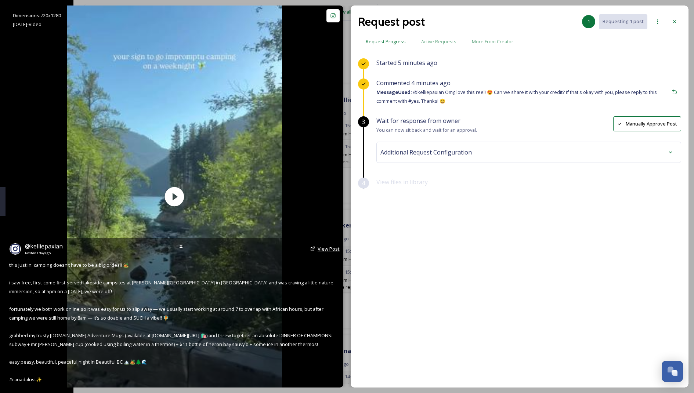
click at [327, 248] on span "View Post" at bounding box center [329, 249] width 22 height 7
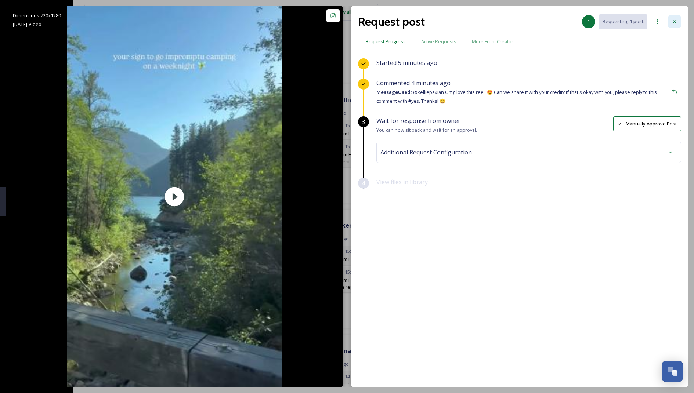
click at [677, 20] on icon at bounding box center [675, 22] width 6 height 6
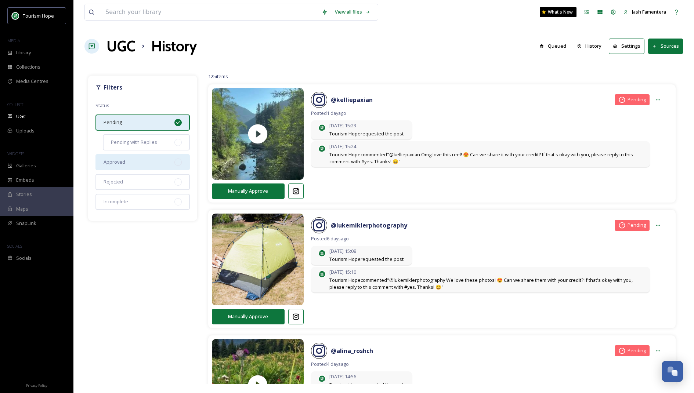
click at [168, 163] on div "Approved" at bounding box center [143, 162] width 94 height 16
click at [157, 123] on div "Pending" at bounding box center [143, 123] width 94 height 16
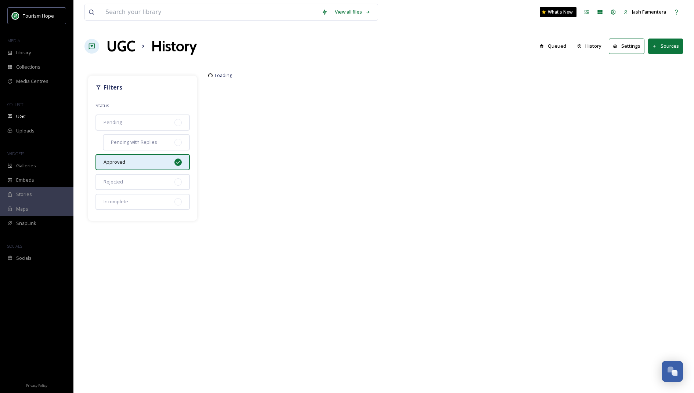
click at [148, 162] on div "Approved" at bounding box center [143, 162] width 94 height 16
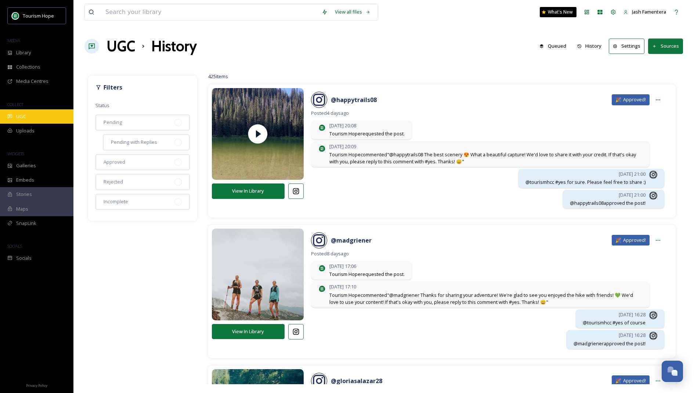
click at [26, 122] on div "UGC" at bounding box center [36, 116] width 73 height 14
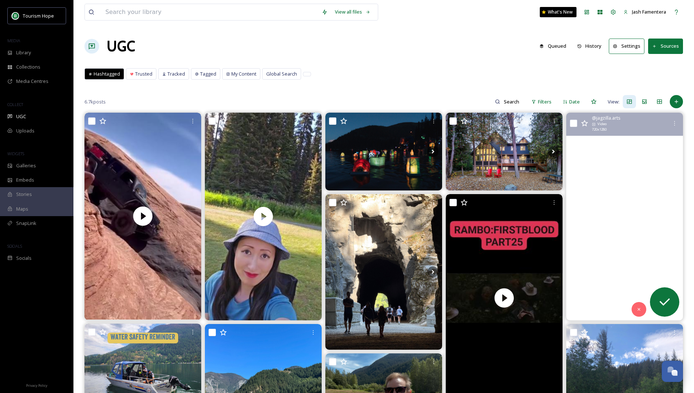
click at [660, 175] on video "#naturessoundtrack #bostonbar #andersoncreekbritishcolumbia #originalvideo #bea…" at bounding box center [624, 217] width 117 height 208
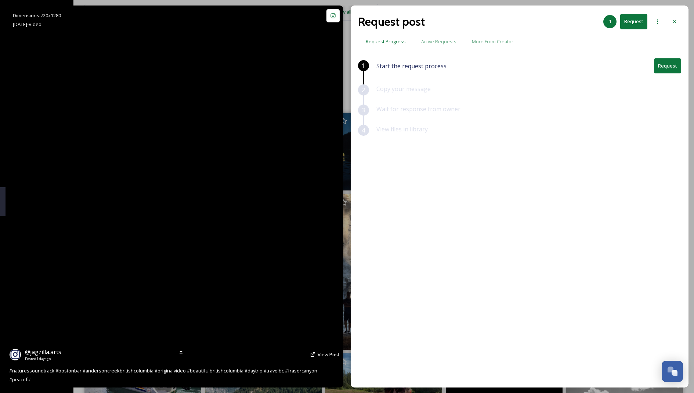
click at [268, 140] on video "#naturessoundtrack #bostonbar #andersoncreekbritishcolumbia #originalvideo #bea…" at bounding box center [174, 197] width 215 height 382
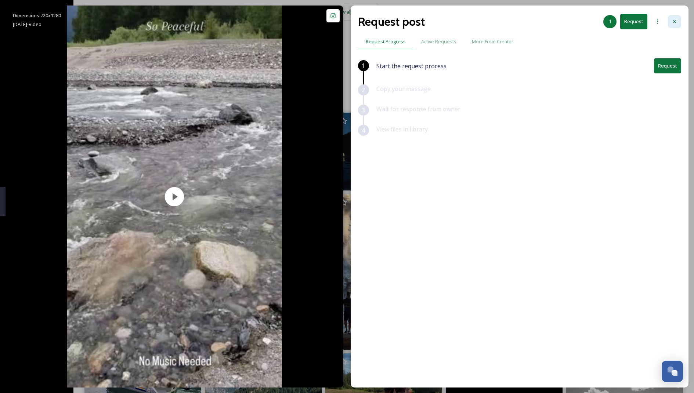
click at [674, 19] on icon at bounding box center [675, 22] width 6 height 6
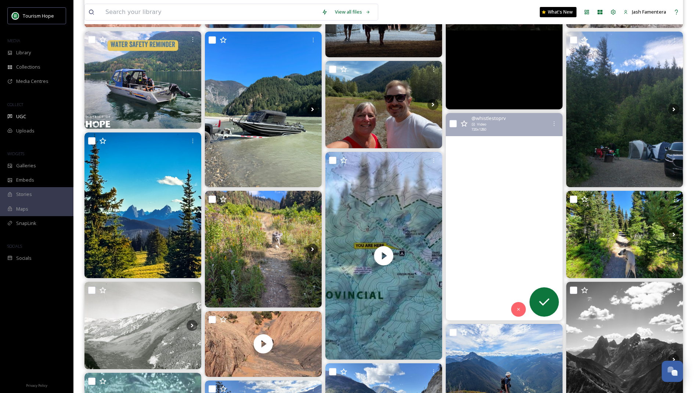
scroll to position [301, 0]
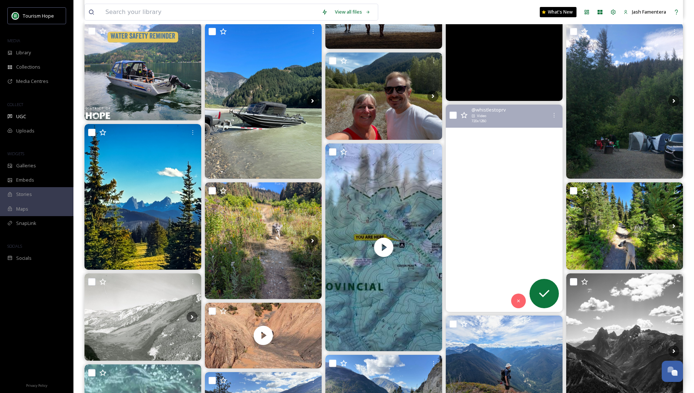
click at [477, 195] on video "Ever wonder what a perfect day looks like at Whistle Stop RV and Tent Park? ☀️\…" at bounding box center [504, 209] width 117 height 208
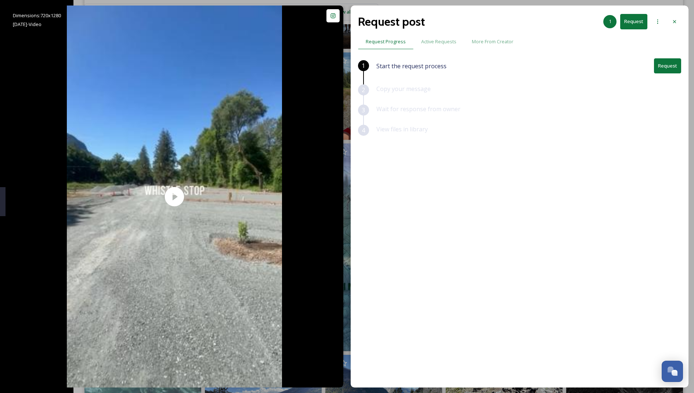
click at [479, 188] on div "1 Start the request process Request 2 Copy your message 3 Wait for response fro…" at bounding box center [519, 203] width 323 height 291
click at [677, 24] on icon at bounding box center [675, 22] width 6 height 6
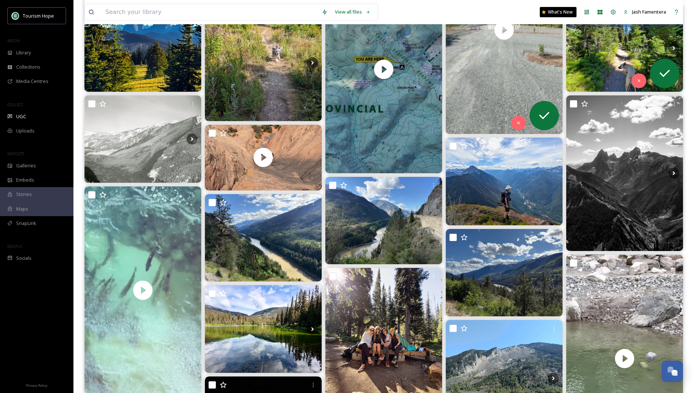
scroll to position [489, 0]
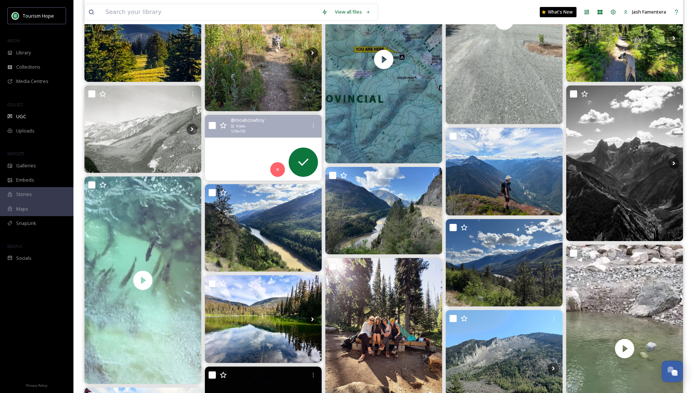
click at [253, 148] on video "Good run with this CanAm up Hell’s Gate! #moabcowboy #moab #offroad #fyp #4x4of…" at bounding box center [263, 148] width 117 height 66
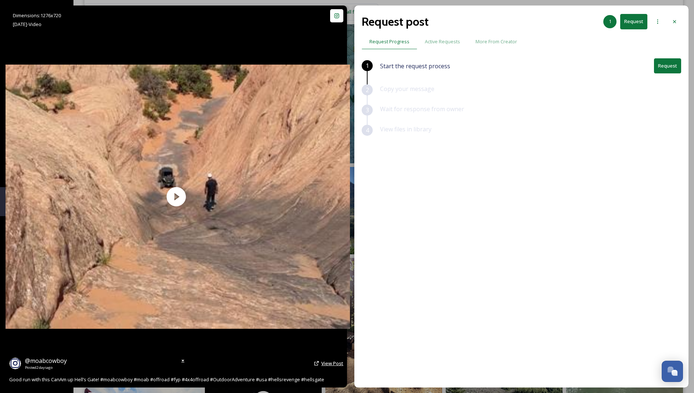
click at [332, 364] on span "View Post" at bounding box center [332, 363] width 22 height 7
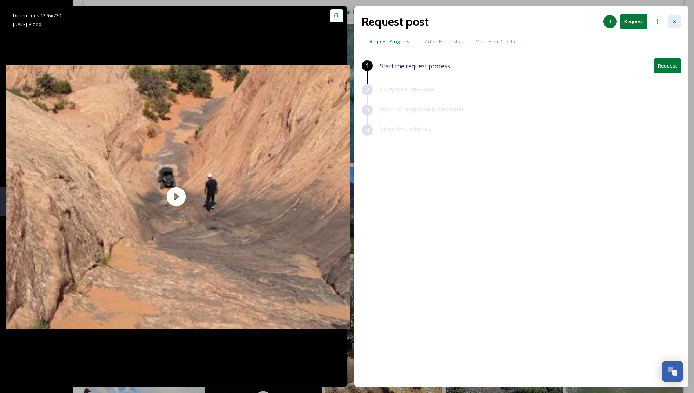
click at [677, 21] on icon at bounding box center [675, 22] width 6 height 6
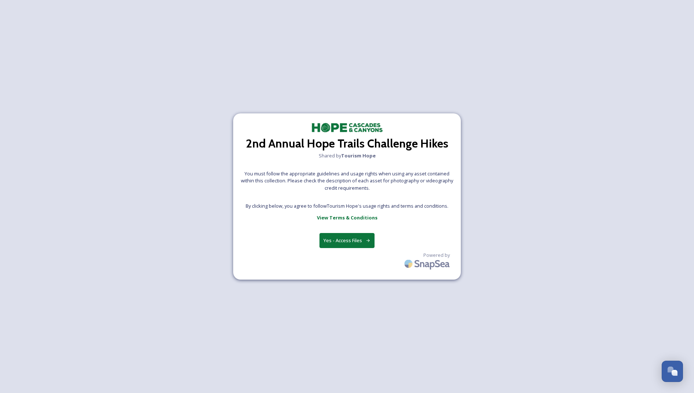
click at [349, 235] on button "Yes - Access Files" at bounding box center [347, 240] width 55 height 15
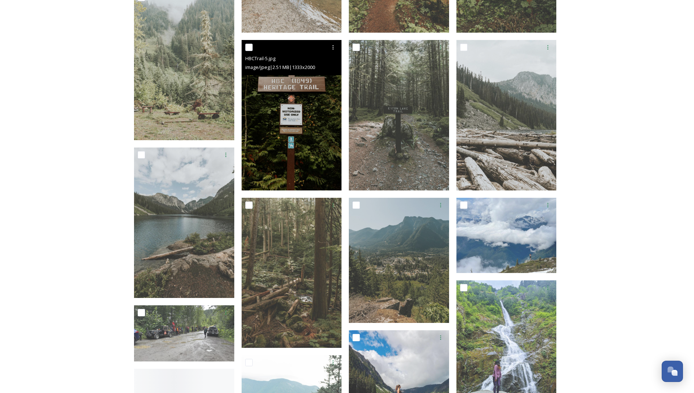
scroll to position [549, 0]
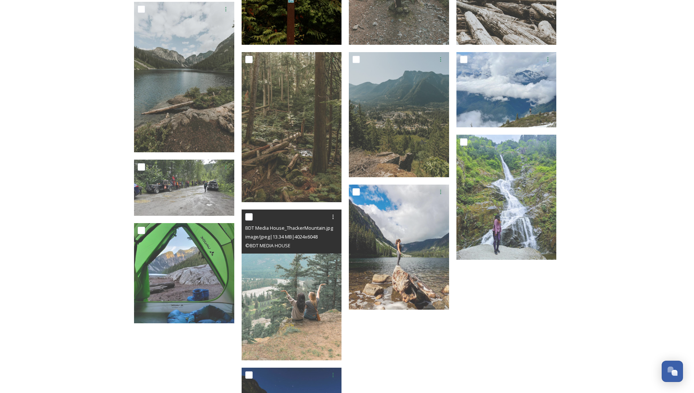
click at [325, 221] on div at bounding box center [292, 216] width 95 height 13
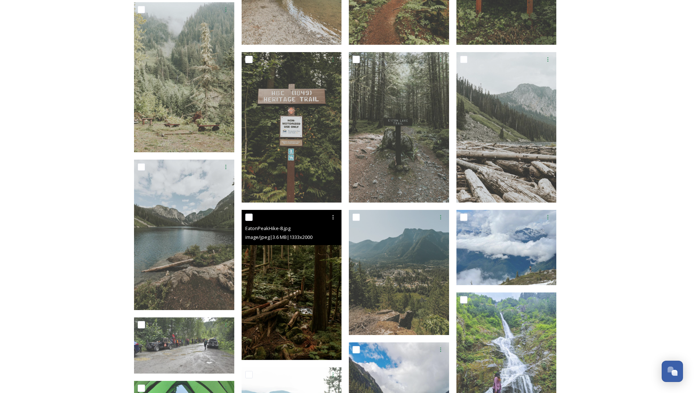
scroll to position [496, 0]
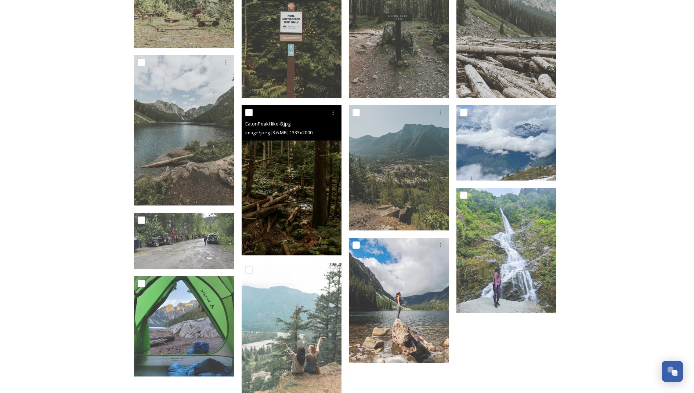
click at [297, 198] on img at bounding box center [292, 180] width 100 height 151
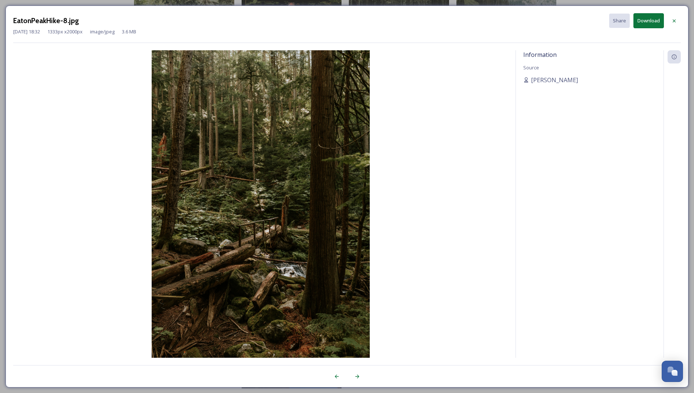
click at [643, 22] on button "Download" at bounding box center [649, 20] width 30 height 15
click at [678, 22] on div at bounding box center [674, 20] width 13 height 13
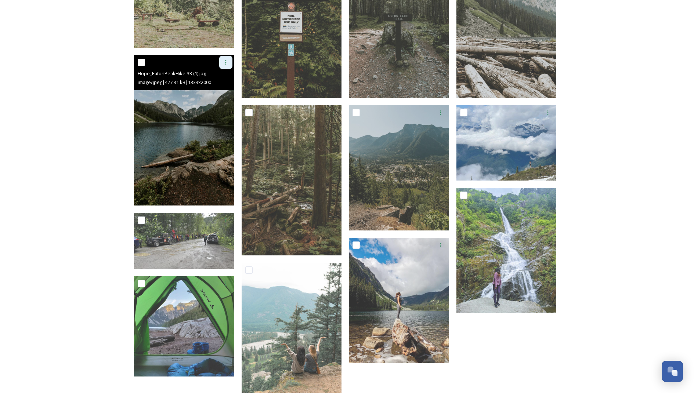
click at [224, 60] on icon at bounding box center [226, 63] width 6 height 6
click at [223, 89] on div "Download" at bounding box center [217, 93] width 30 height 14
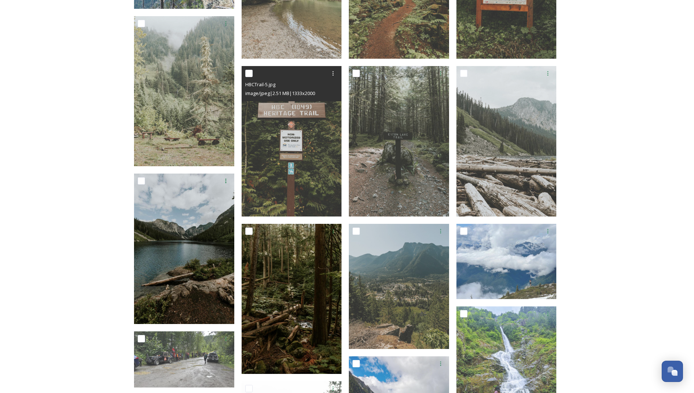
scroll to position [346, 0]
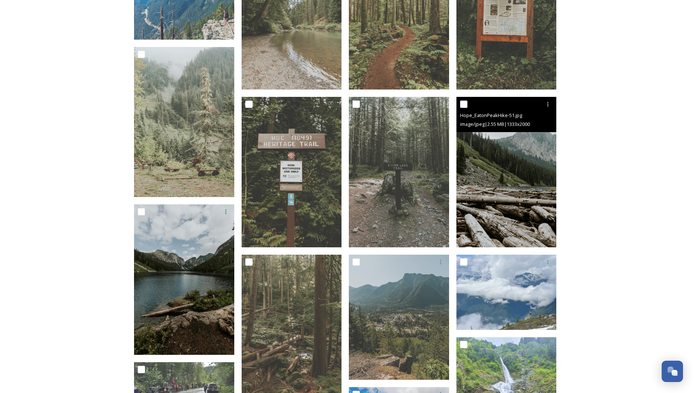
click at [546, 111] on div "Hope_EatonPeakHike-51.jpg" at bounding box center [507, 115] width 95 height 9
click at [548, 101] on div at bounding box center [547, 104] width 13 height 13
click at [536, 133] on span "Download" at bounding box center [539, 134] width 22 height 7
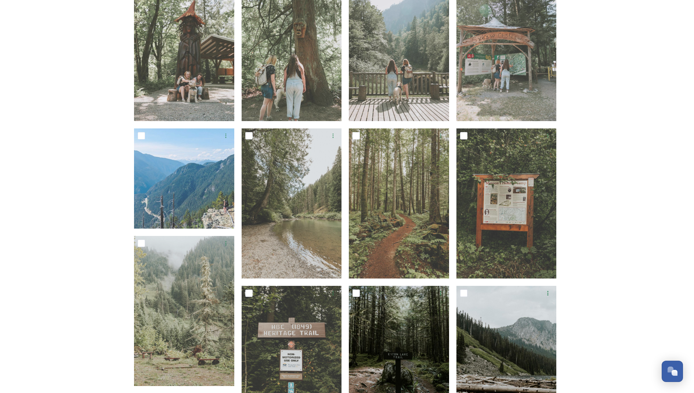
scroll to position [158, 0]
